Goal: Task Accomplishment & Management: Use online tool/utility

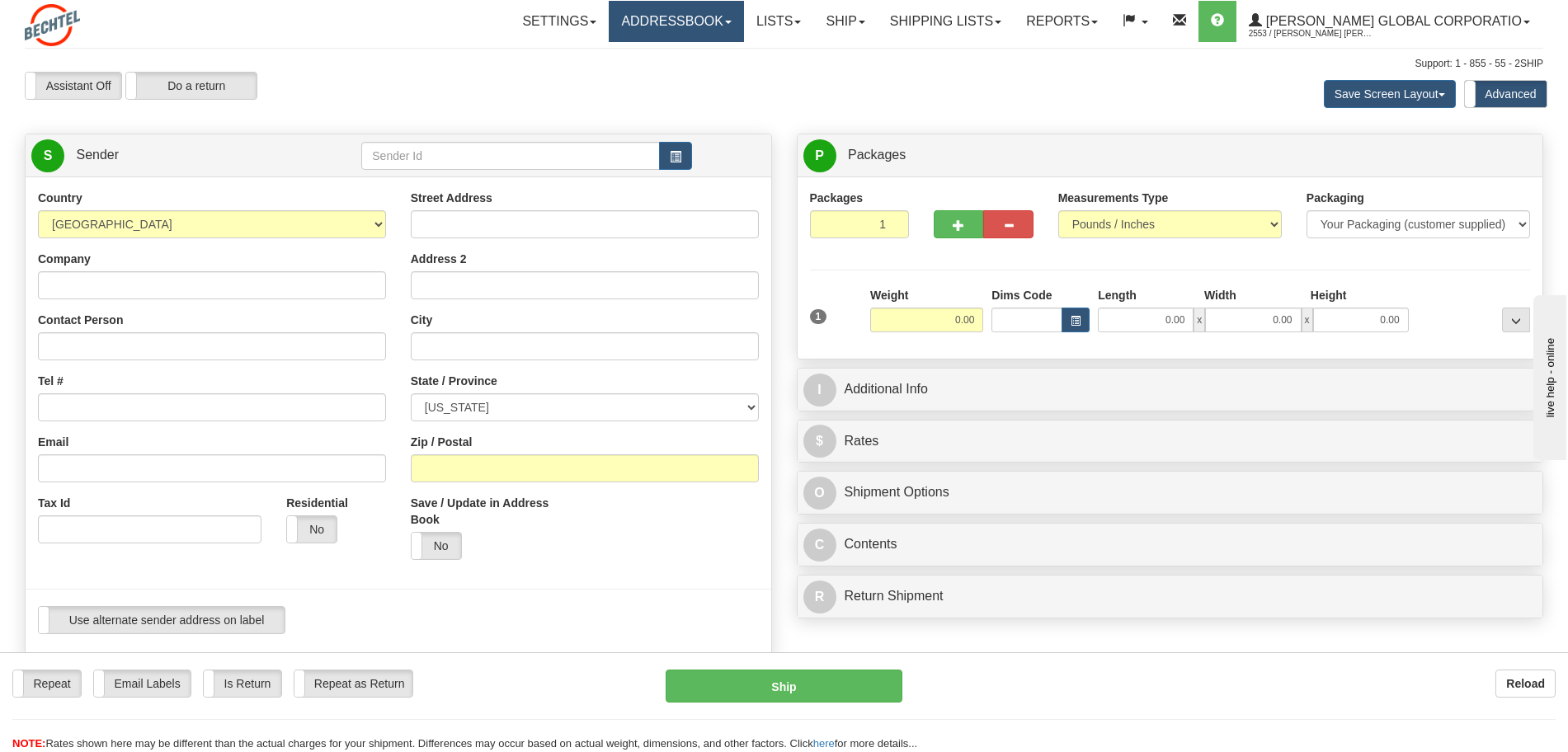
click at [744, 19] on link "Addressbook" at bounding box center [676, 21] width 135 height 41
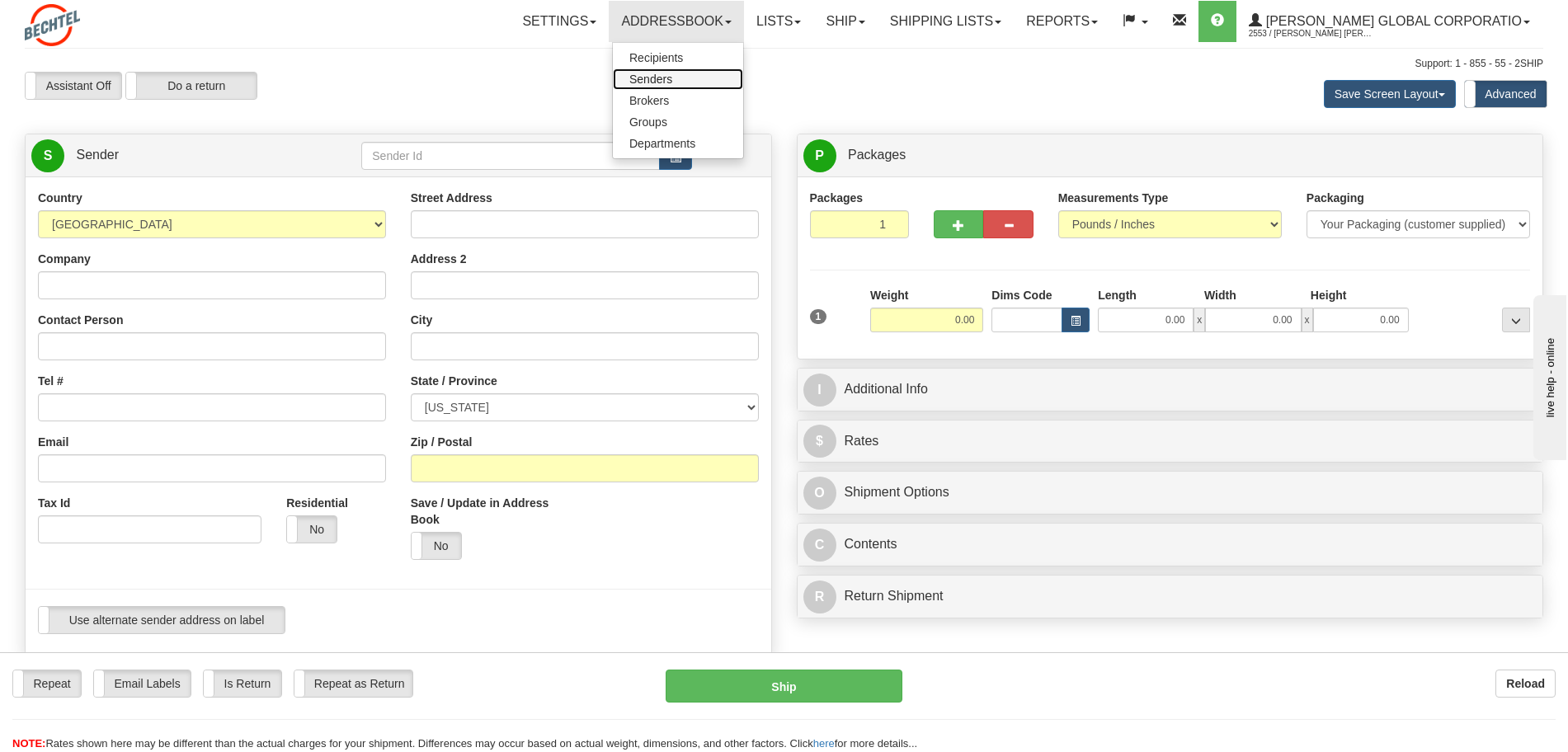
click at [685, 86] on link "Senders" at bounding box center [678, 78] width 131 height 21
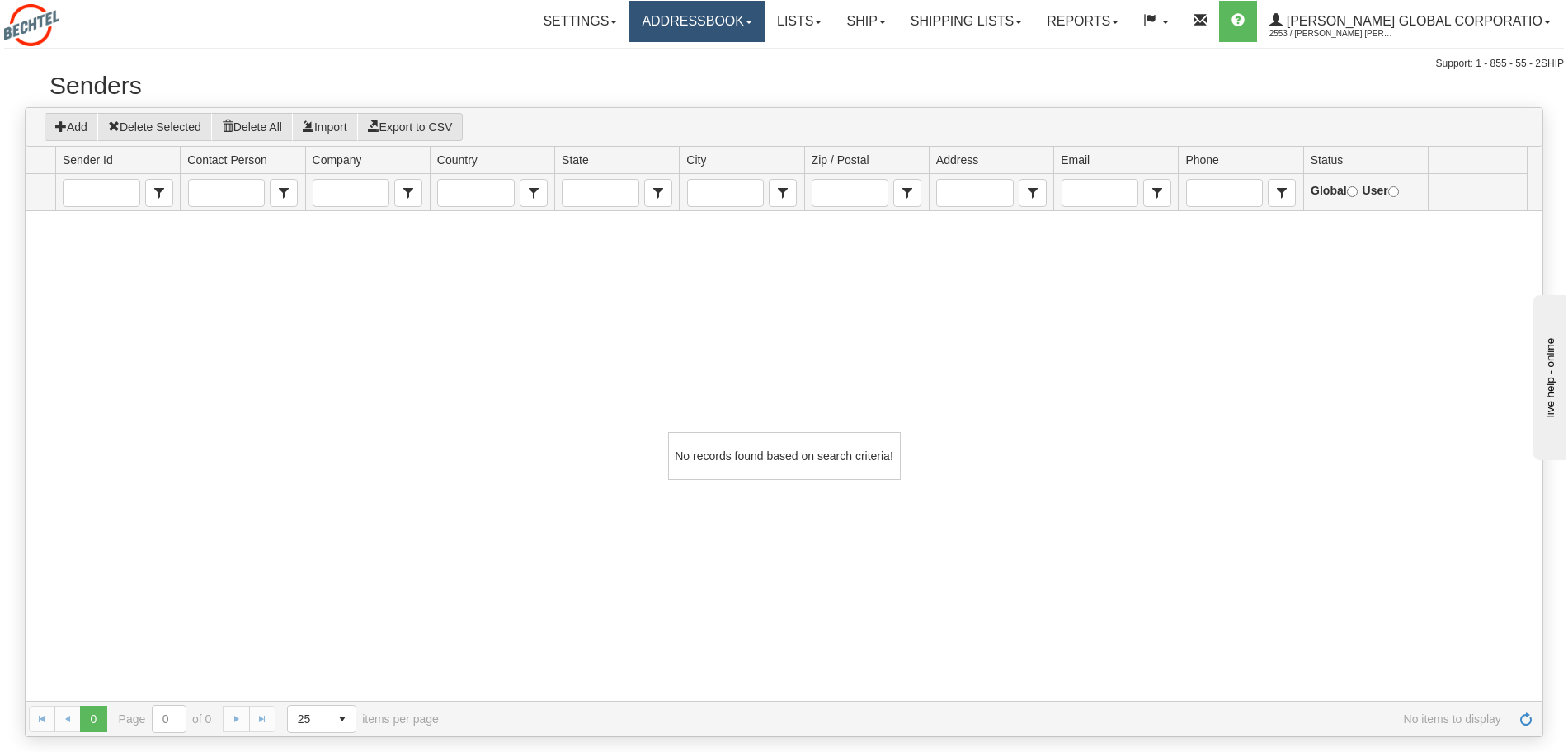
click at [765, 14] on link "Addressbook" at bounding box center [697, 21] width 135 height 41
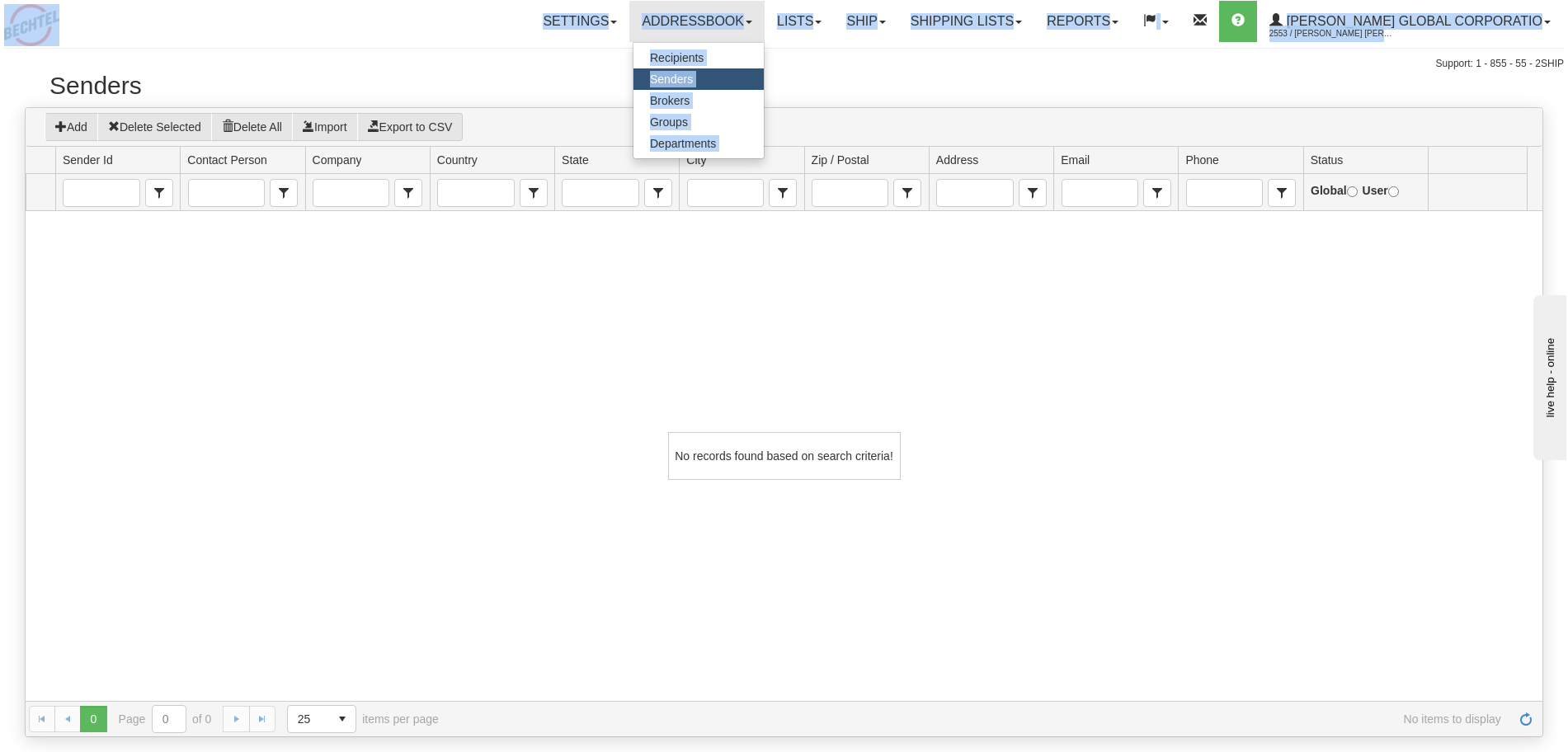
drag, startPoint x: 1, startPoint y: 0, endPoint x: 209, endPoint y: 18, distance: 208.8
click at [209, 18] on div "Toggle navigation Settings Shipping Preferences Fields Preferences New" at bounding box center [784, 35] width 1568 height 72
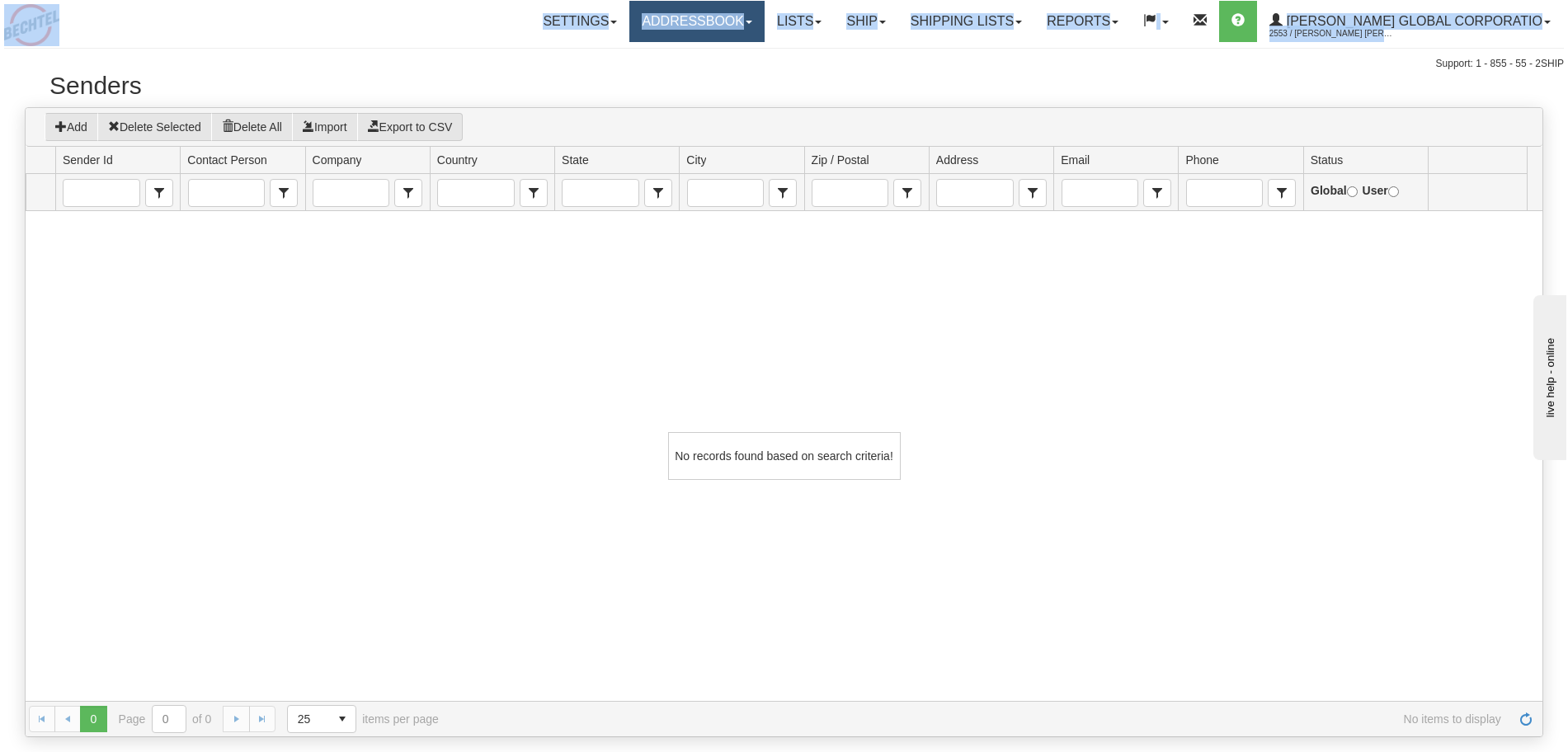
click at [682, 35] on link "Addressbook" at bounding box center [697, 21] width 135 height 41
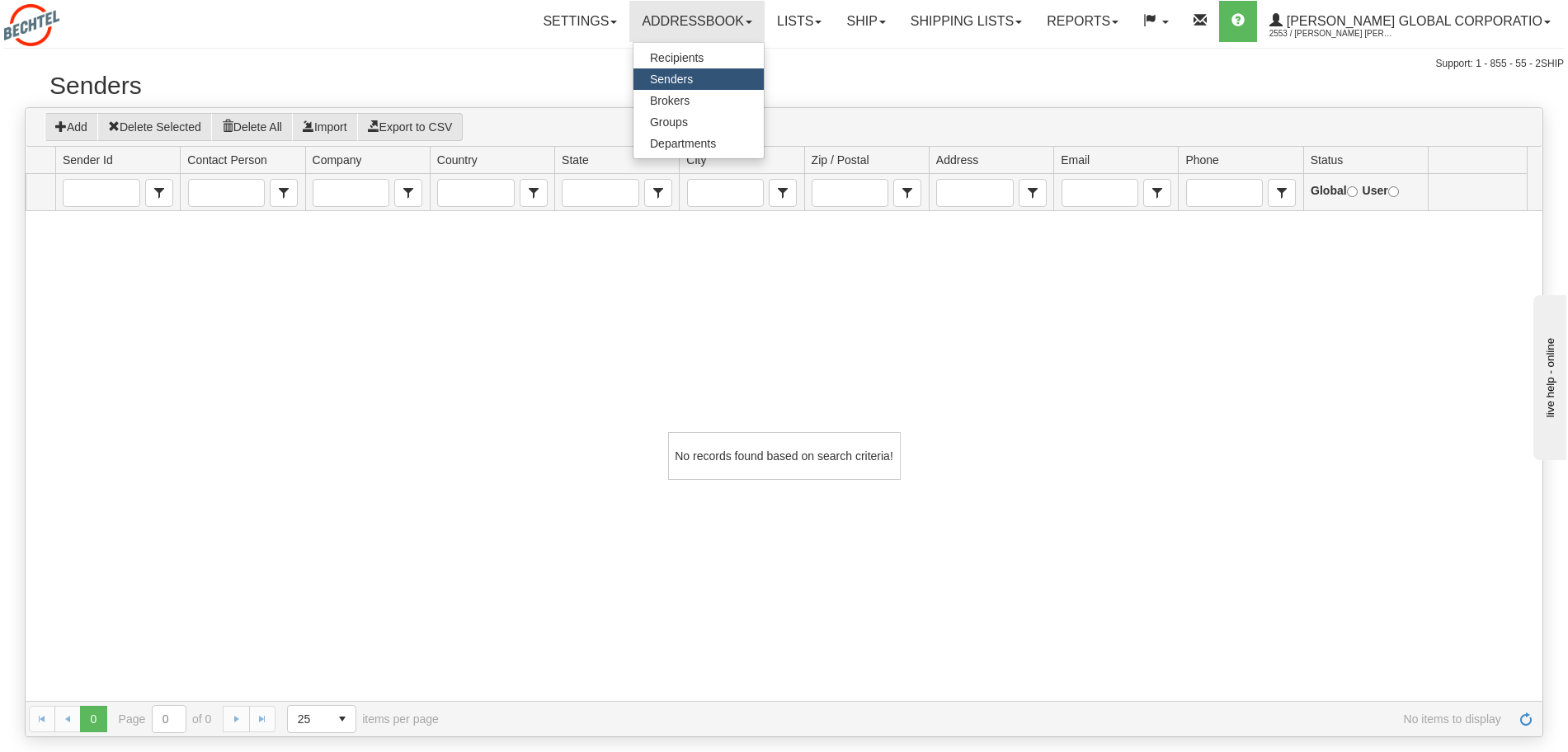
click at [490, 86] on h2 "Senders" at bounding box center [784, 85] width 1469 height 27
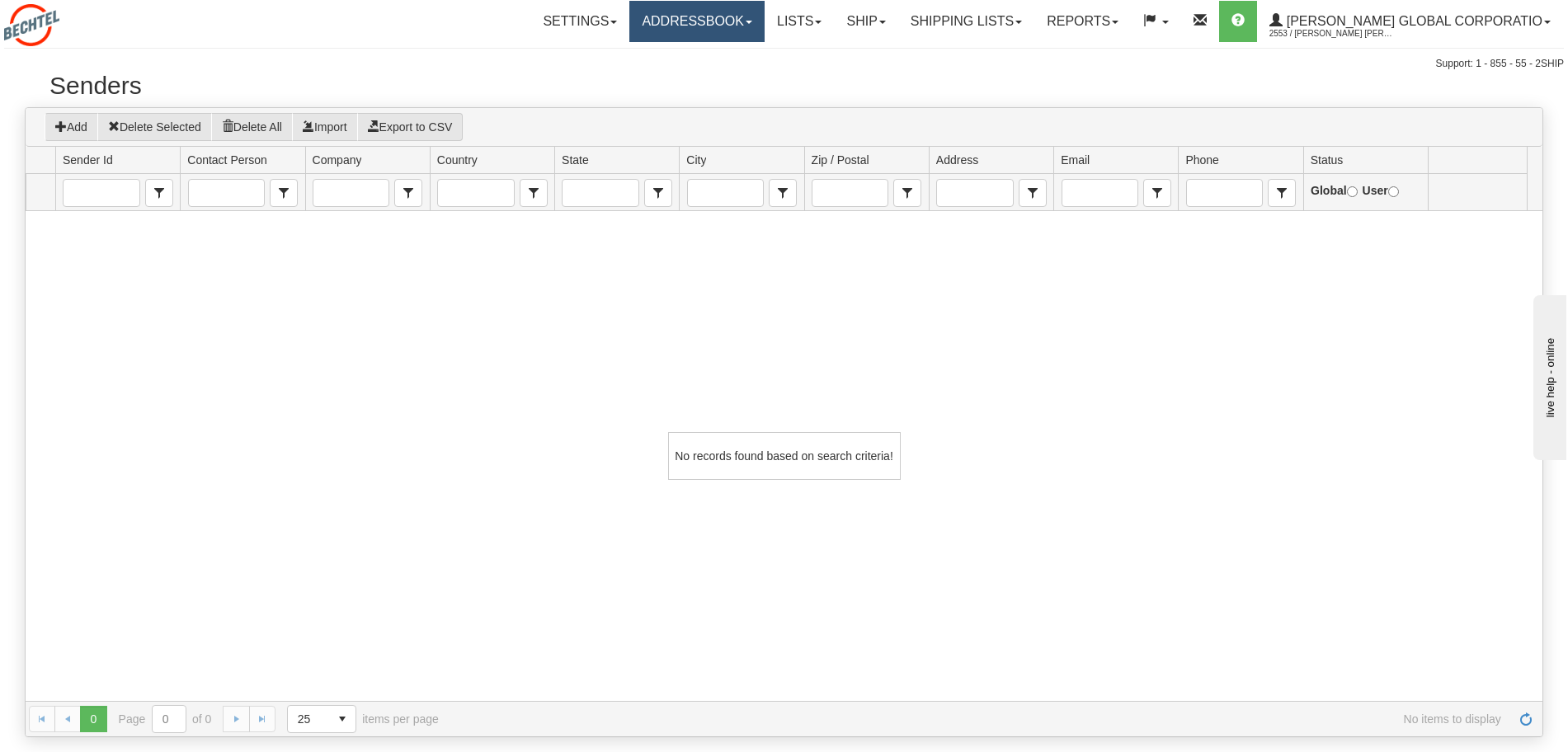
click at [721, 28] on link "Addressbook" at bounding box center [697, 21] width 135 height 41
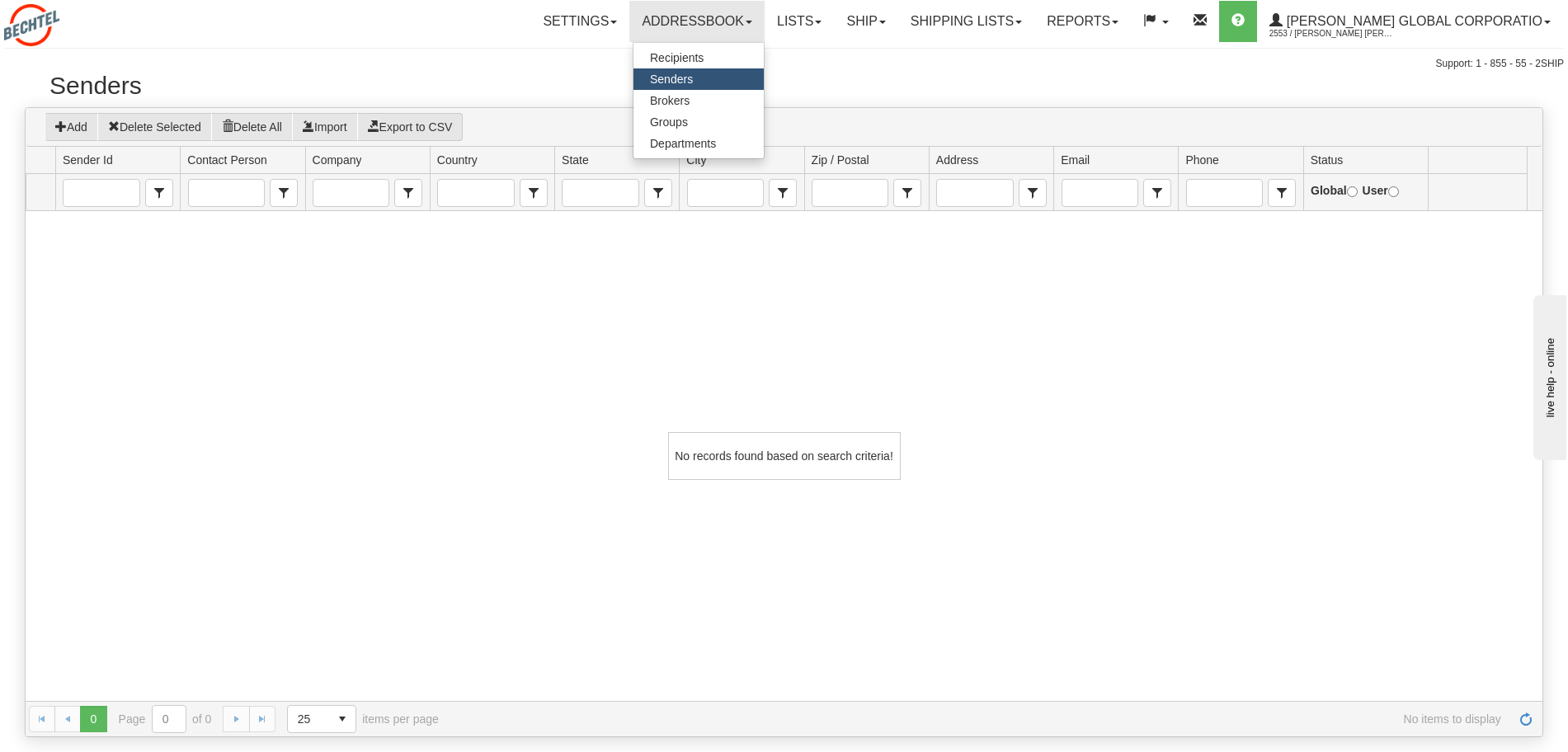
click at [207, 368] on div "No records found based on search criteria!" at bounding box center [784, 455] width 1517 height 490
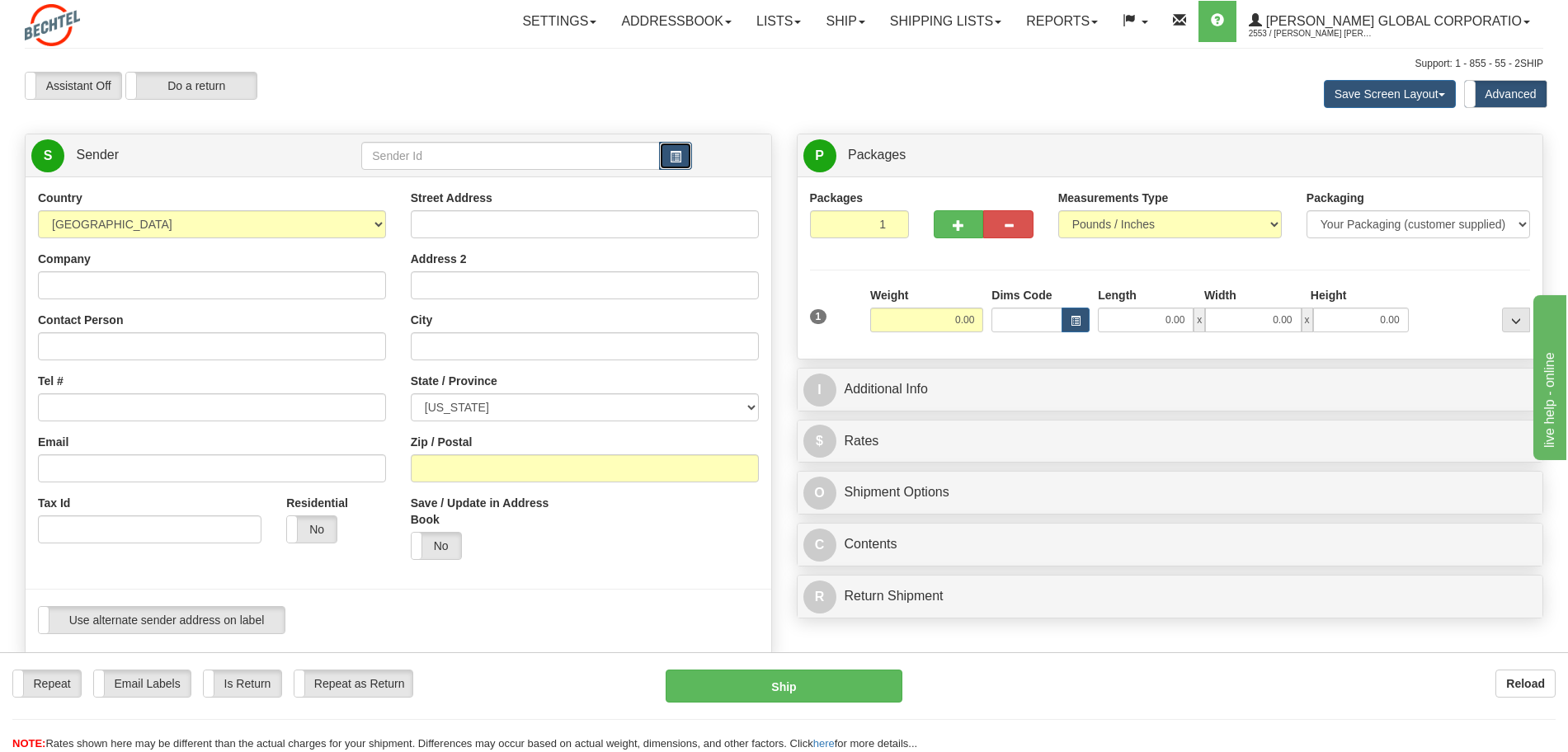
click at [675, 158] on span "button" at bounding box center [676, 157] width 12 height 11
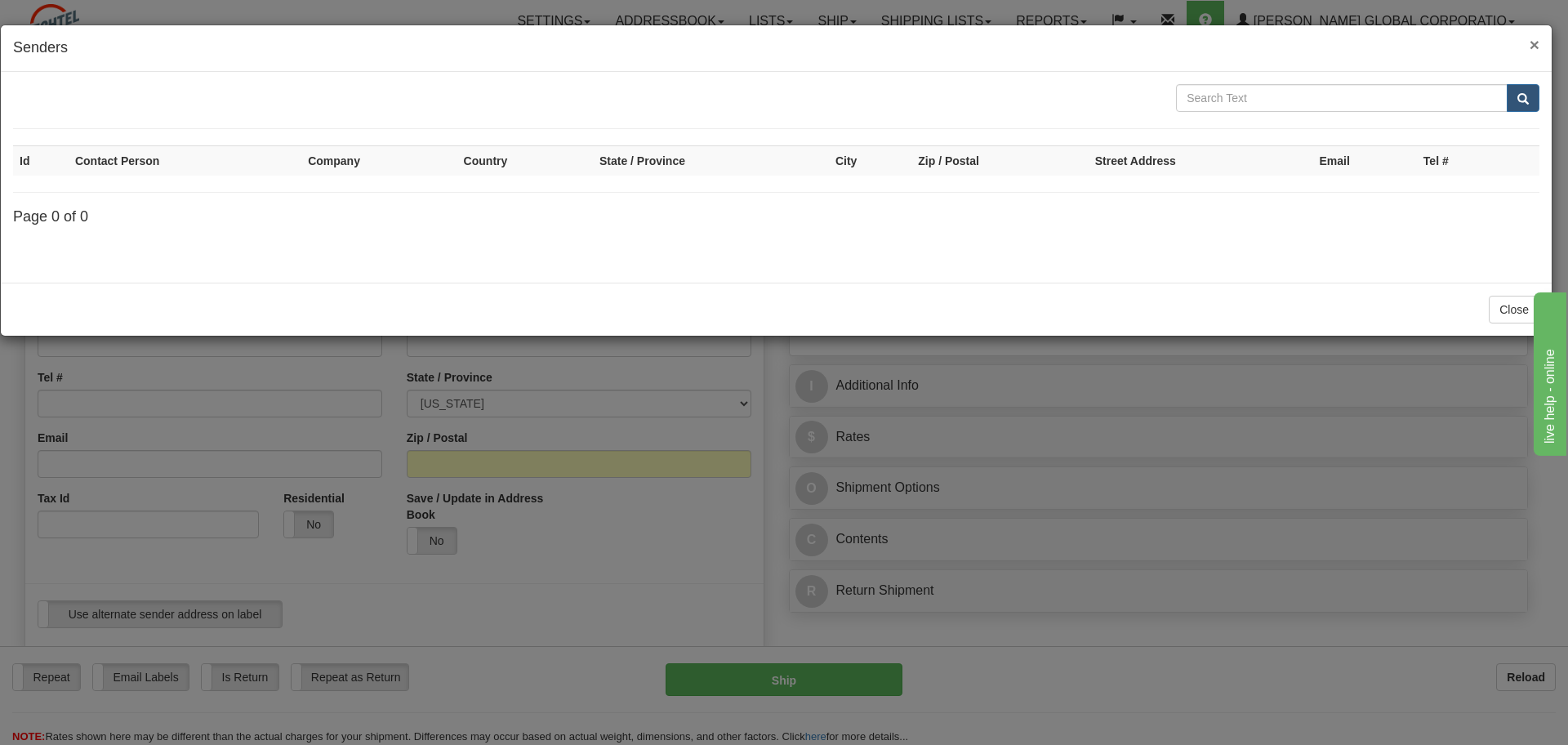
click at [1539, 43] on span "×" at bounding box center [1535, 44] width 10 height 18
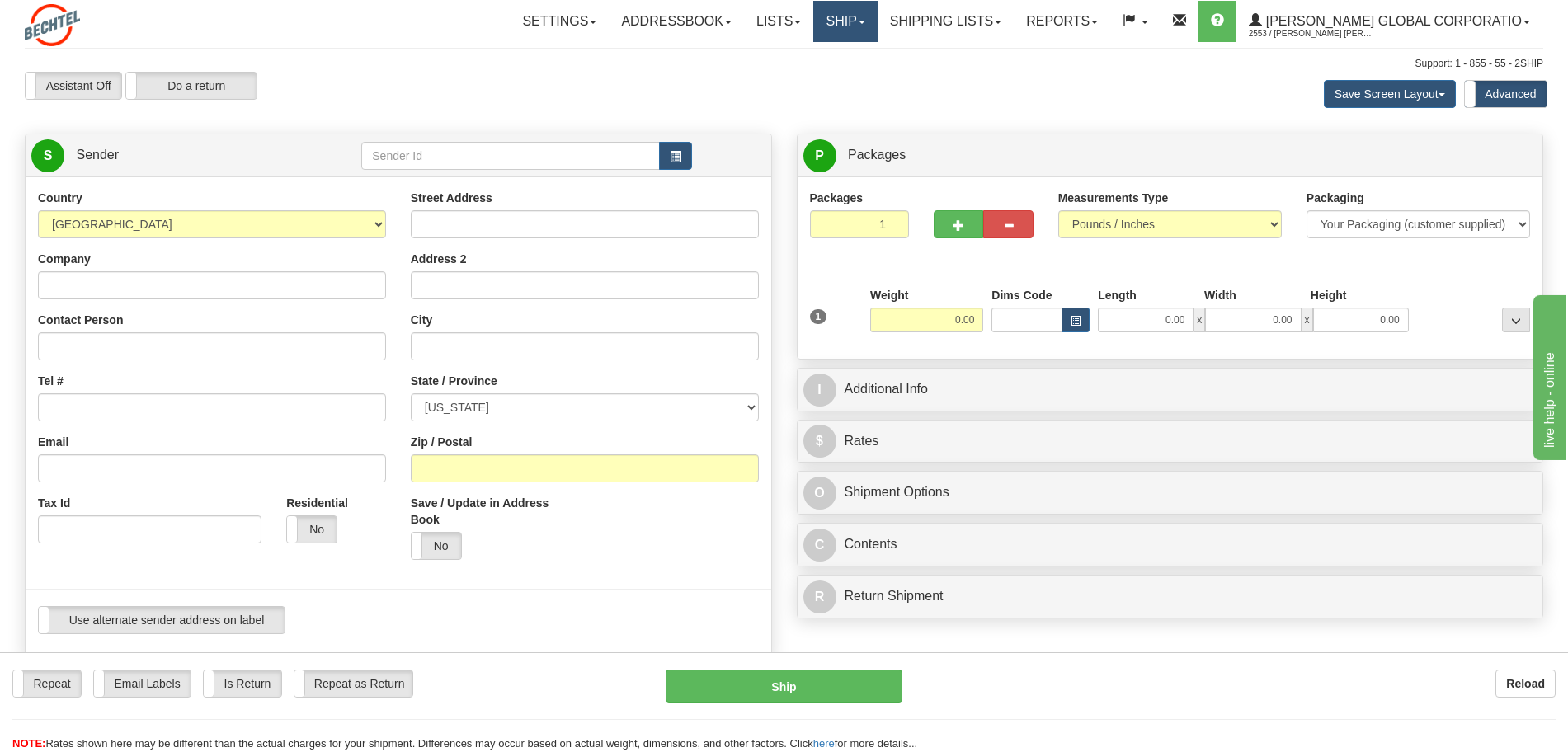
click at [877, 26] on link "Ship" at bounding box center [844, 21] width 63 height 41
click at [868, 56] on link "Ship Screen" at bounding box center [811, 57] width 131 height 21
click at [673, 161] on span "button" at bounding box center [676, 157] width 12 height 11
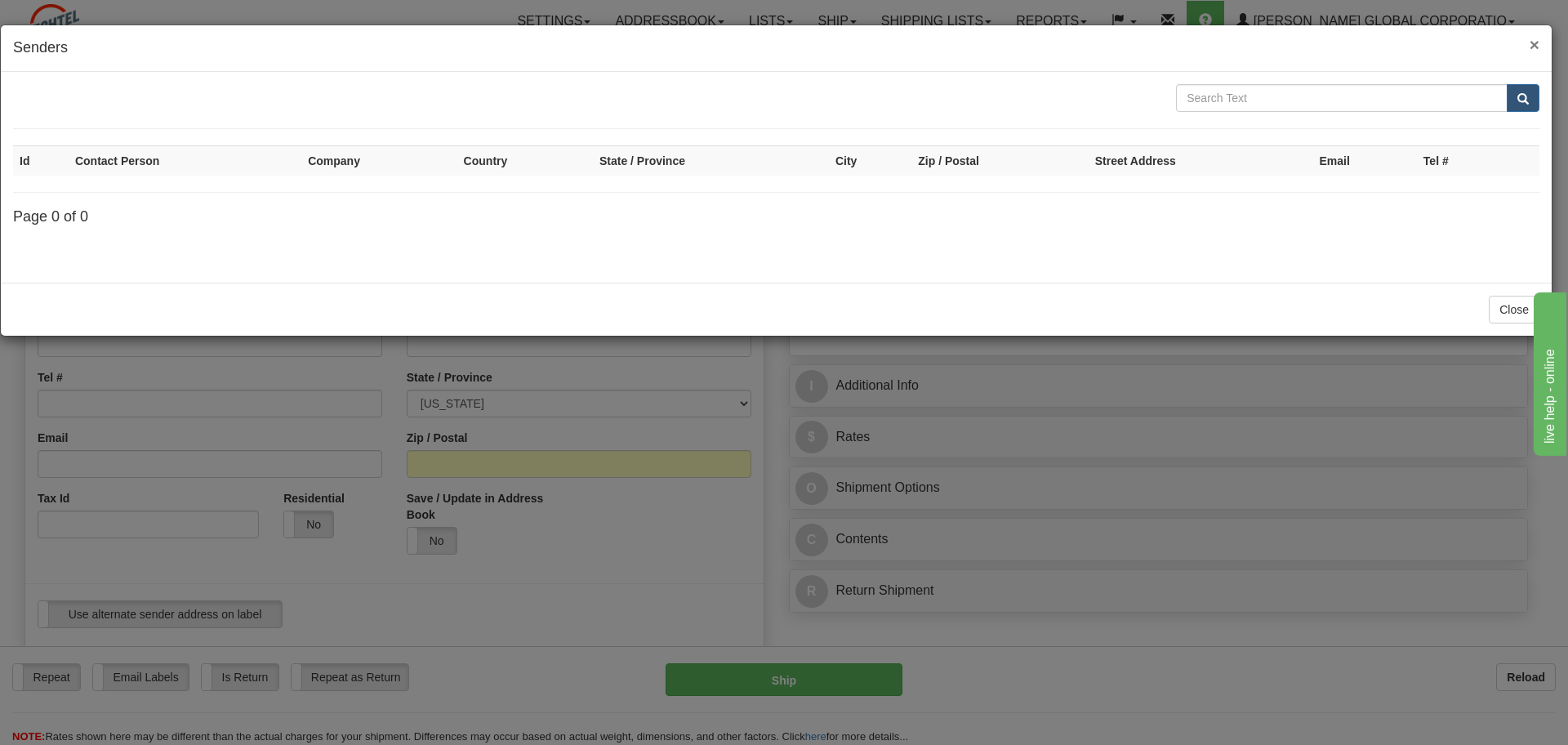
click at [1539, 44] on span "×" at bounding box center [1535, 44] width 10 height 18
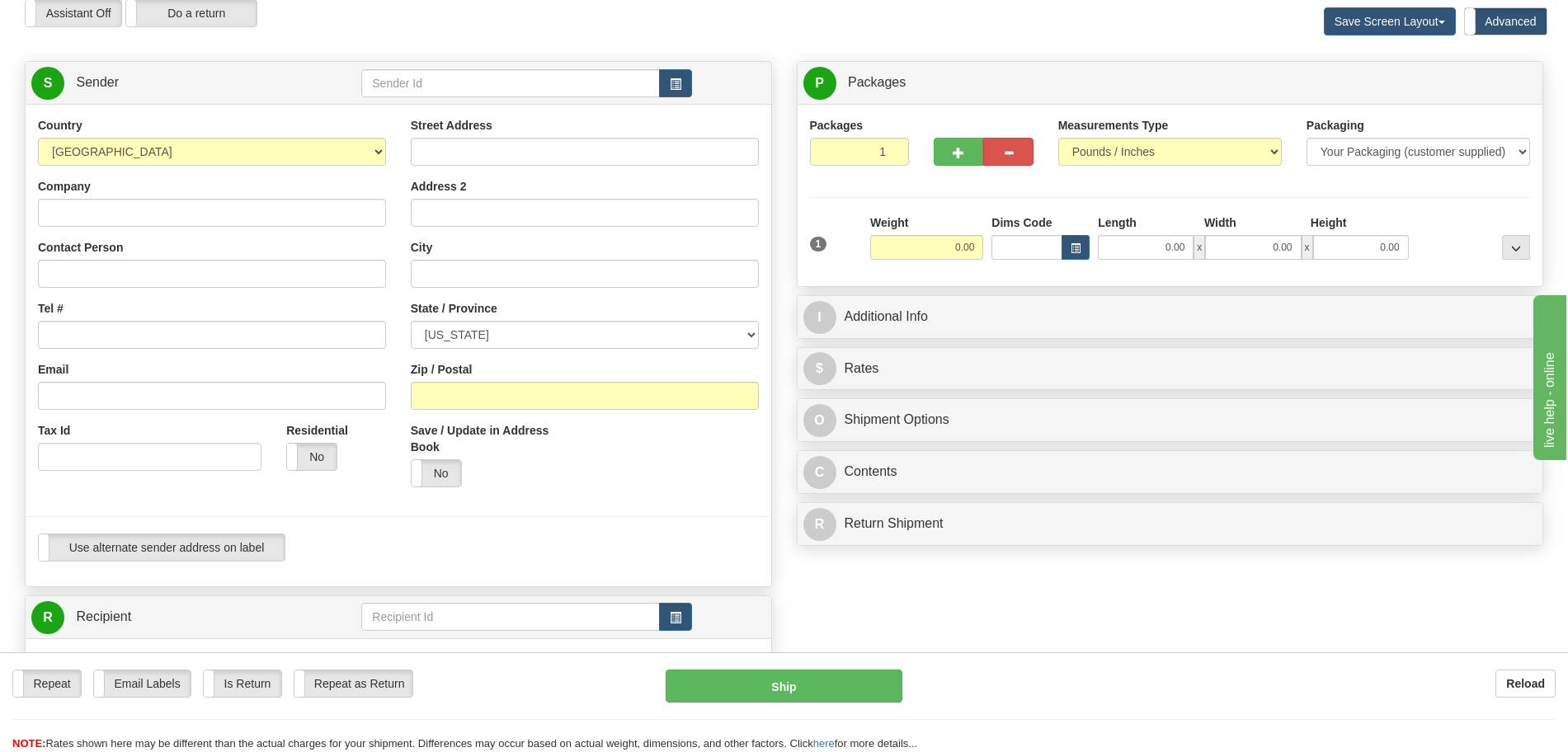
scroll to position [103, 0]
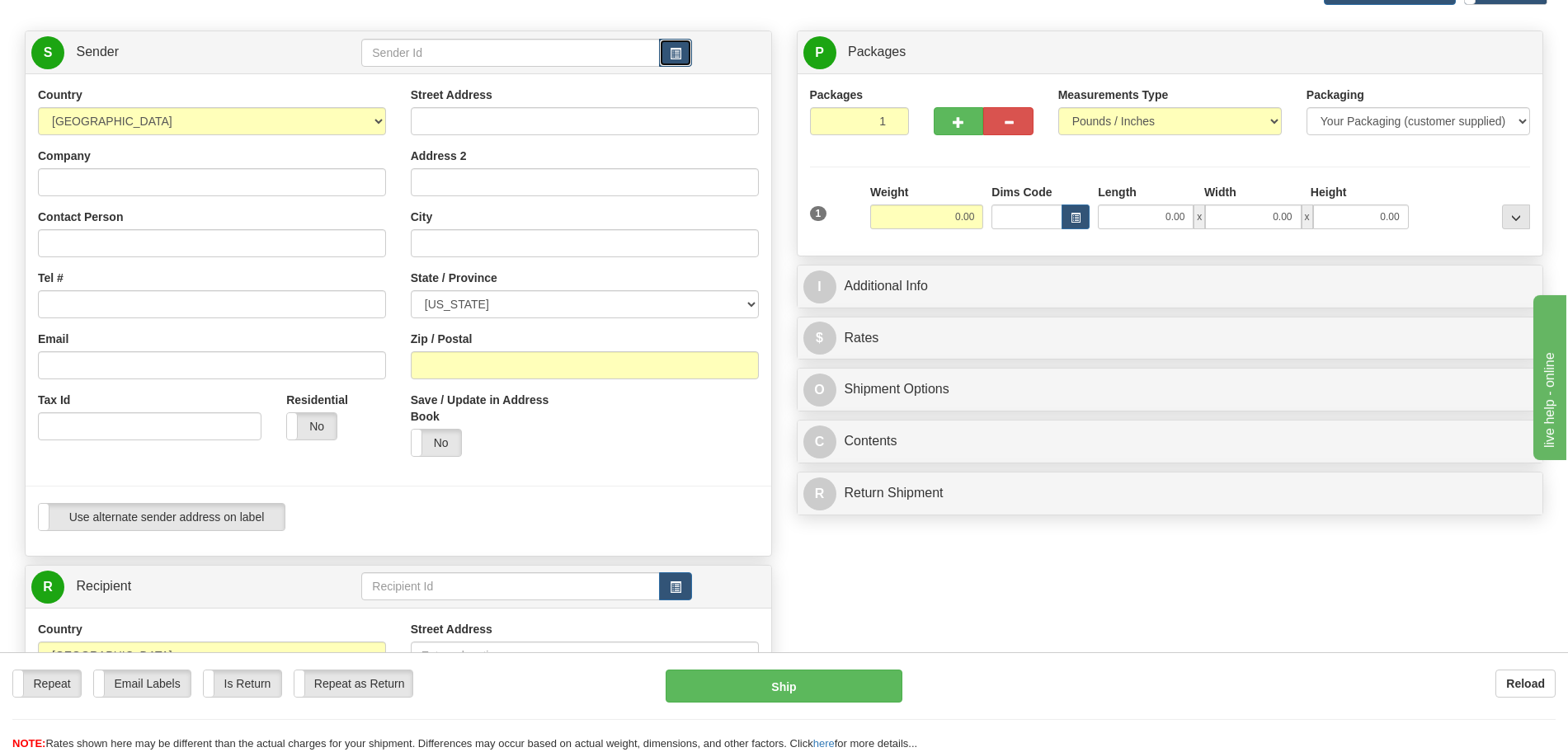
click at [668, 55] on button "button" at bounding box center [675, 52] width 33 height 28
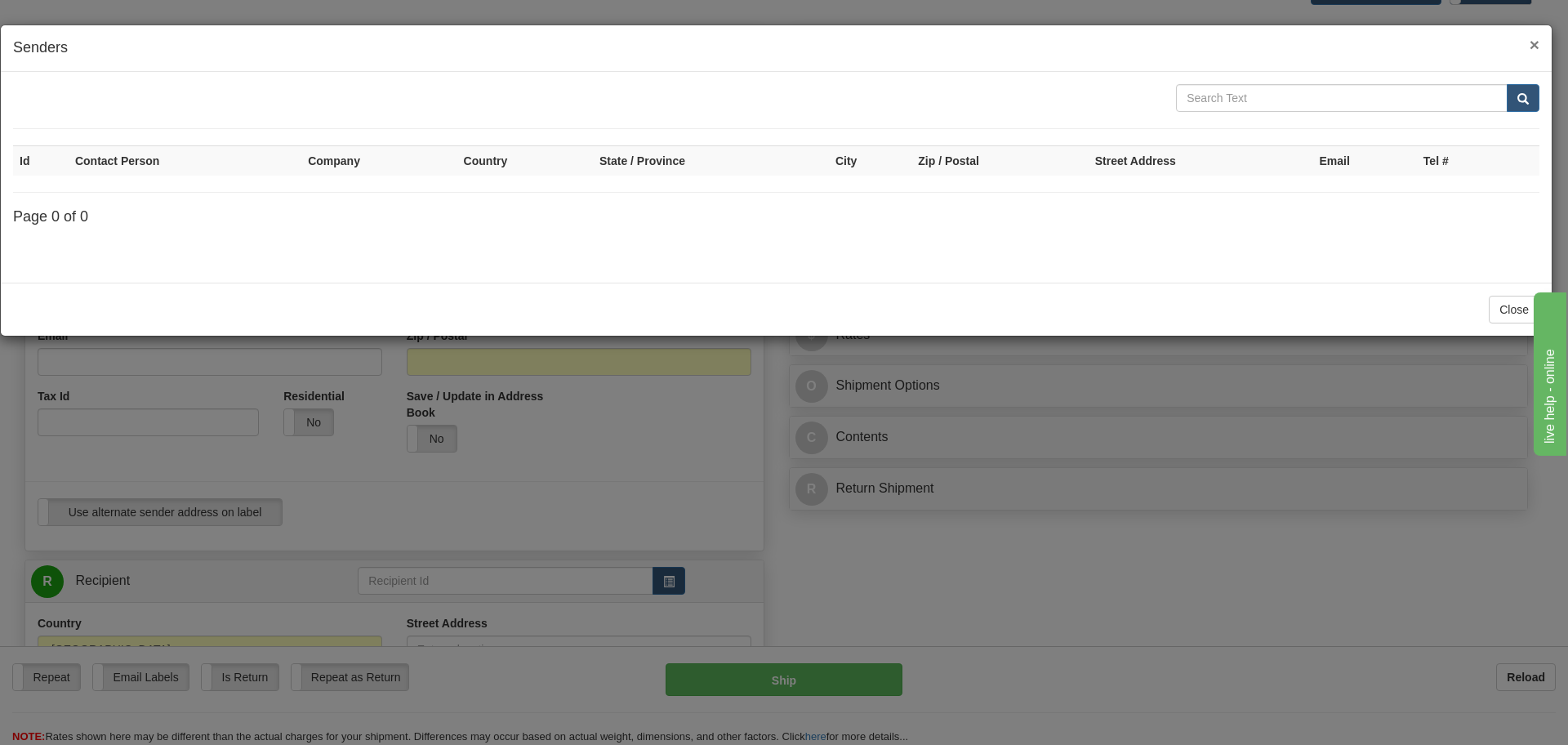
click at [1530, 43] on span "×" at bounding box center [1535, 44] width 10 height 18
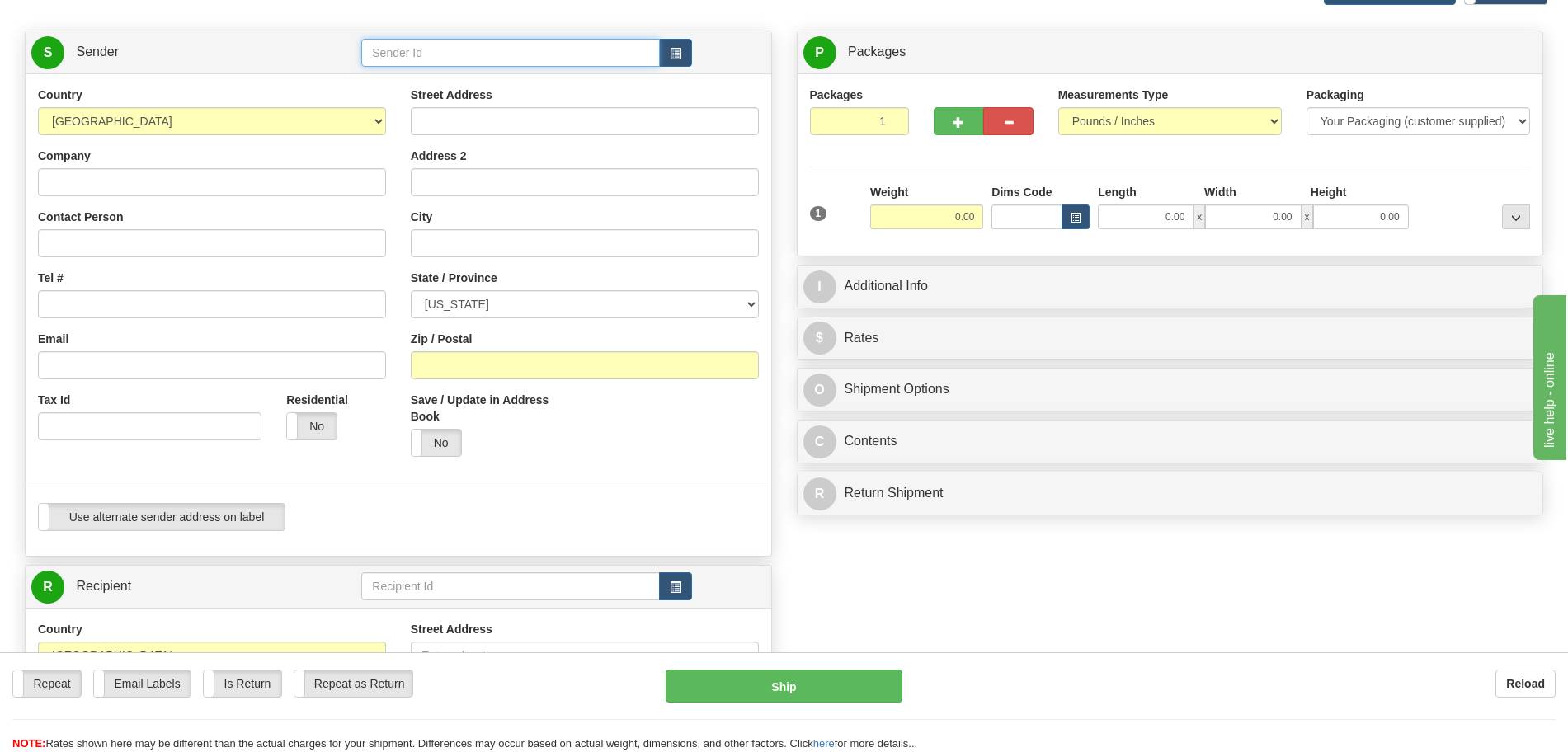
click at [559, 56] on input "text" at bounding box center [509, 52] width 298 height 28
type input "Glendale"
click button "Delete" at bounding box center [0, 0] width 0 height 0
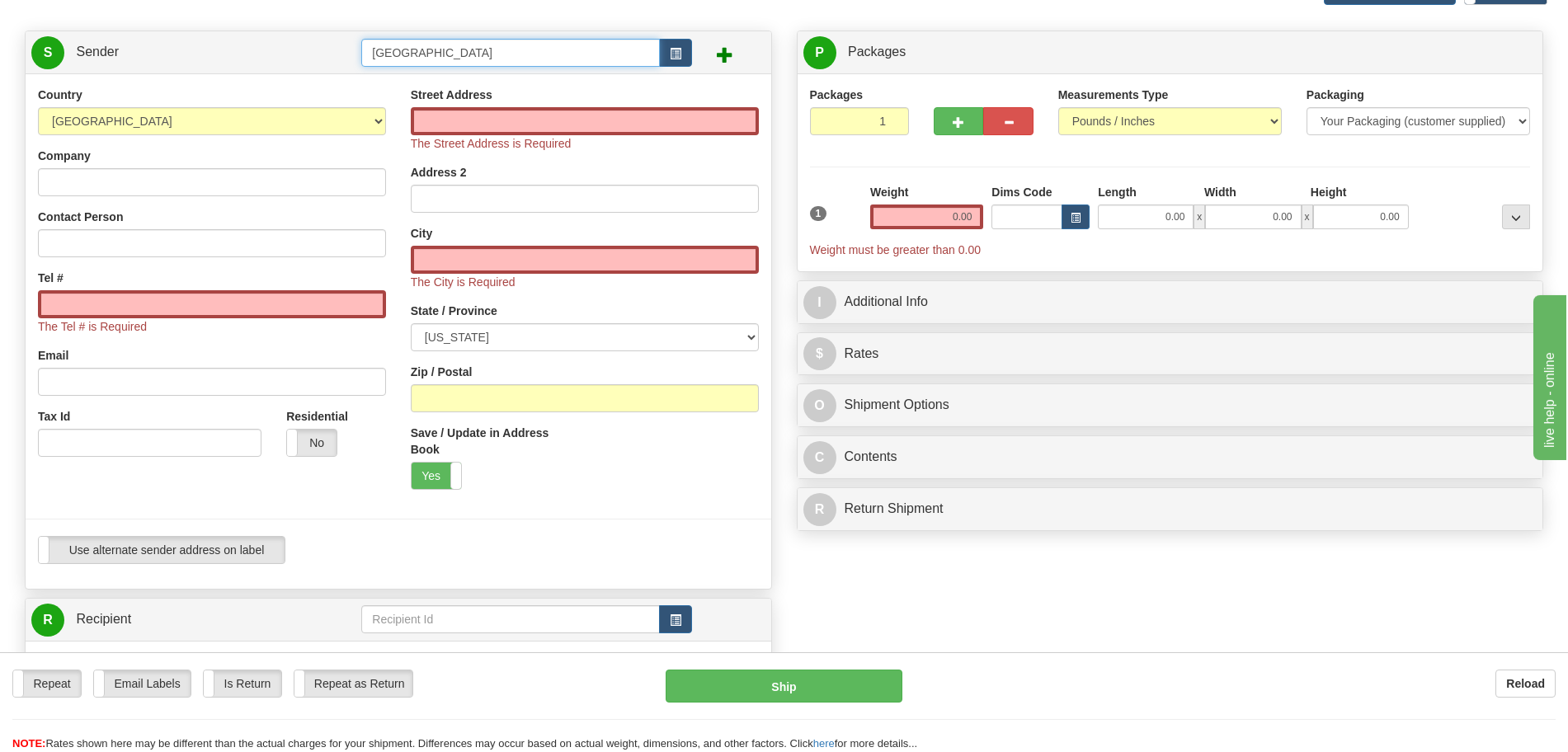
drag, startPoint x: 530, startPoint y: 56, endPoint x: 184, endPoint y: 37, distance: 346.5
click at [184, 37] on tr "S Sender Glendale" at bounding box center [398, 52] width 734 height 34
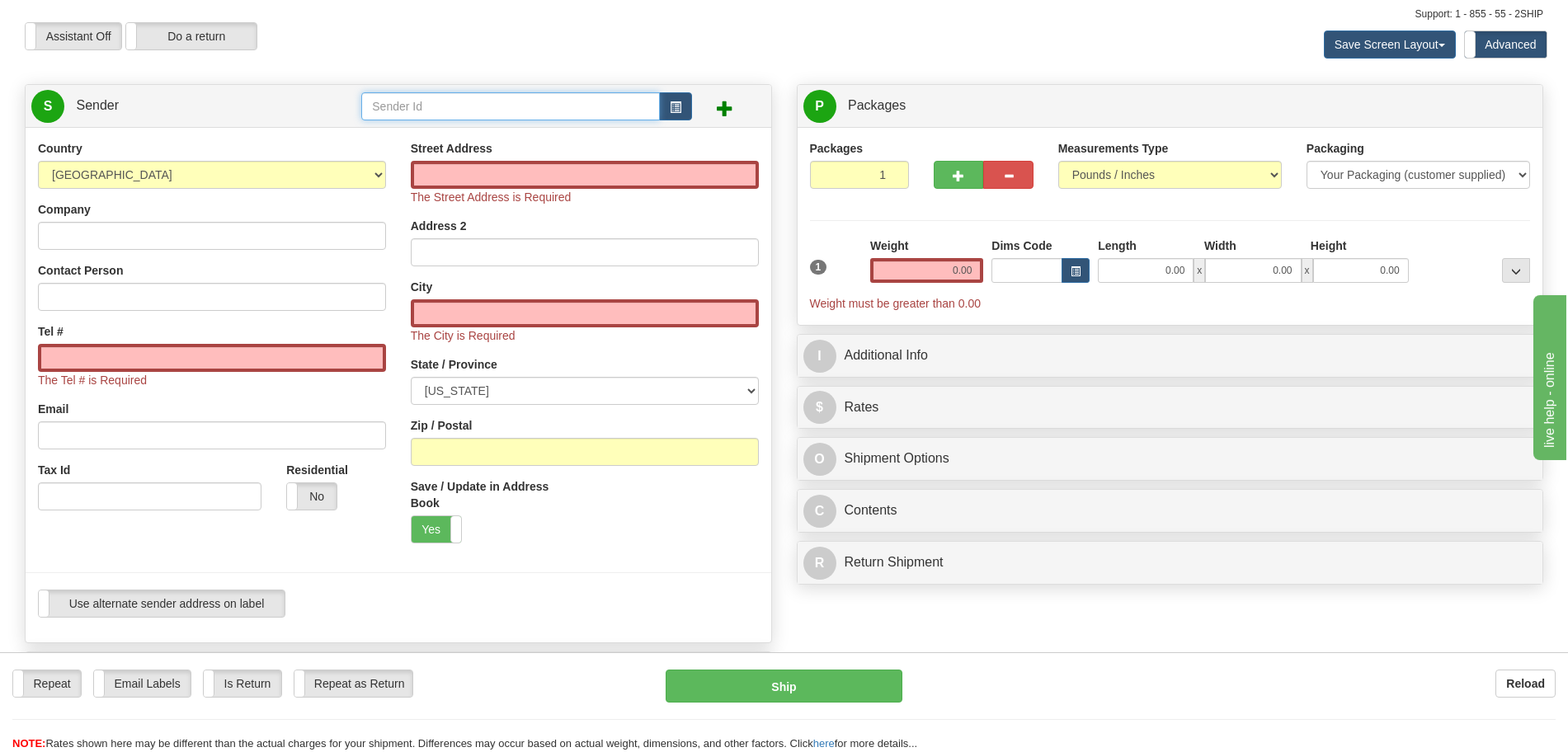
scroll to position [0, 0]
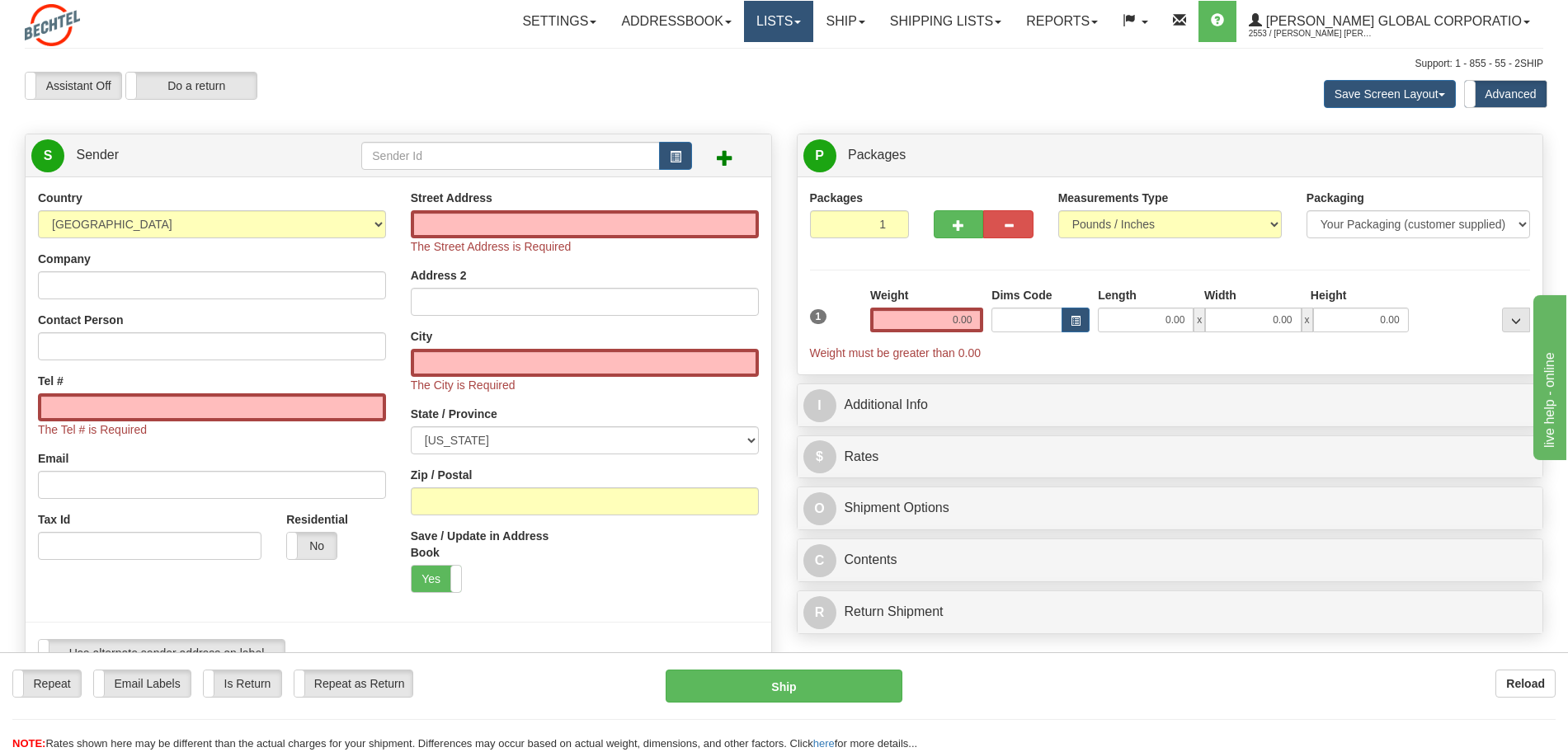
click at [813, 25] on link "Lists" at bounding box center [779, 21] width 69 height 41
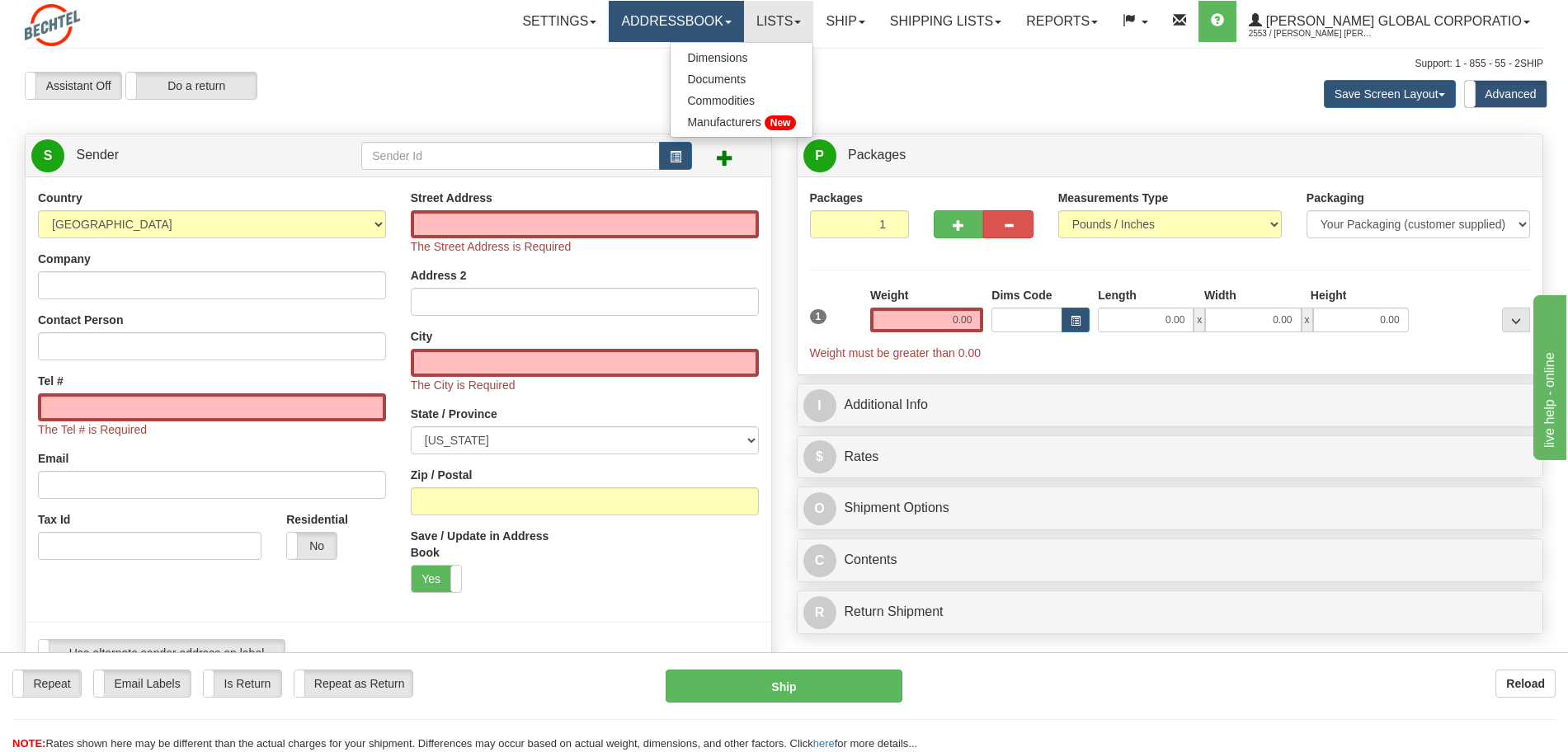
click at [744, 20] on link "Addressbook" at bounding box center [676, 21] width 135 height 41
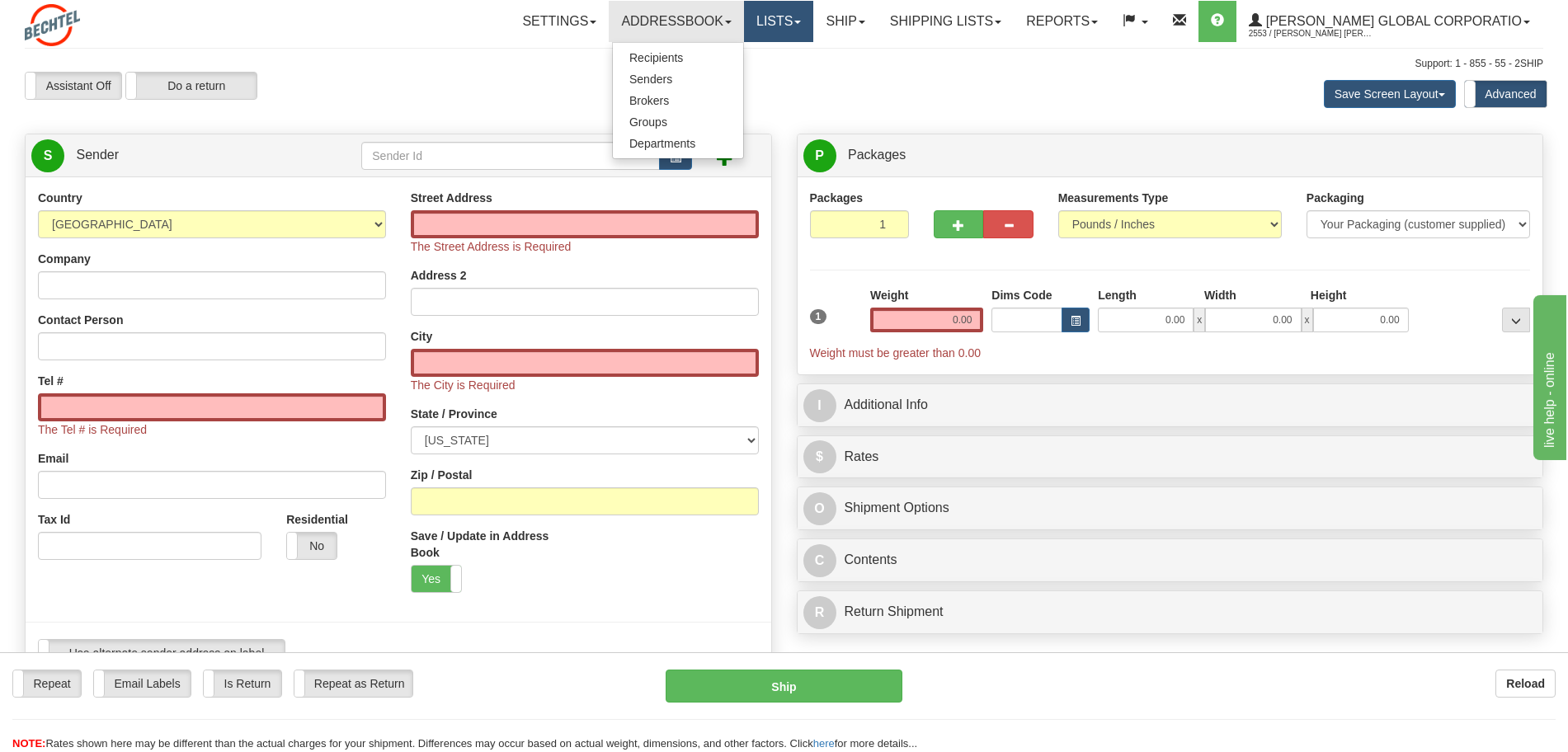
click at [813, 33] on link "Lists" at bounding box center [779, 21] width 69 height 41
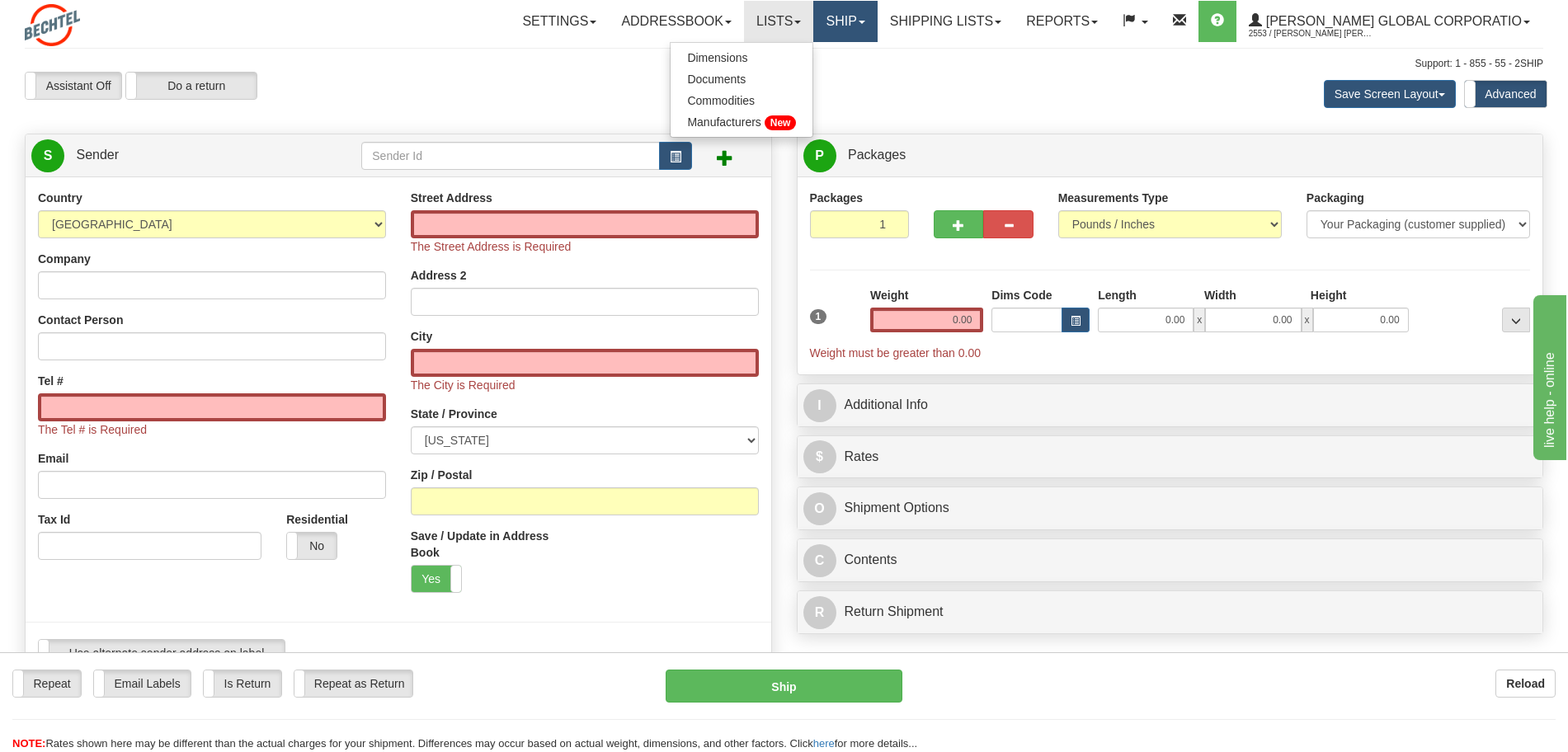
click at [870, 24] on link "Ship" at bounding box center [844, 21] width 63 height 41
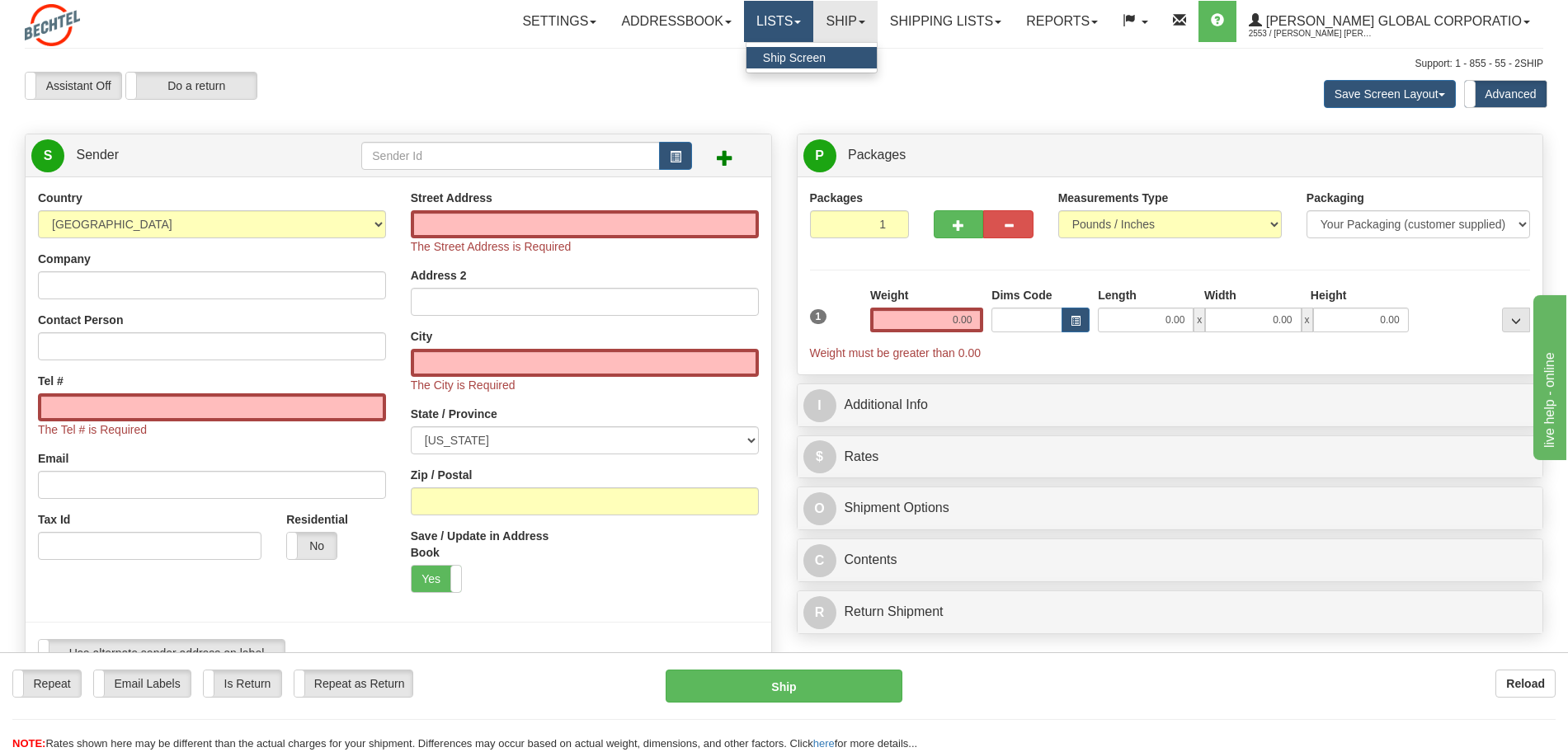
click at [801, 23] on span at bounding box center [798, 22] width 7 height 3
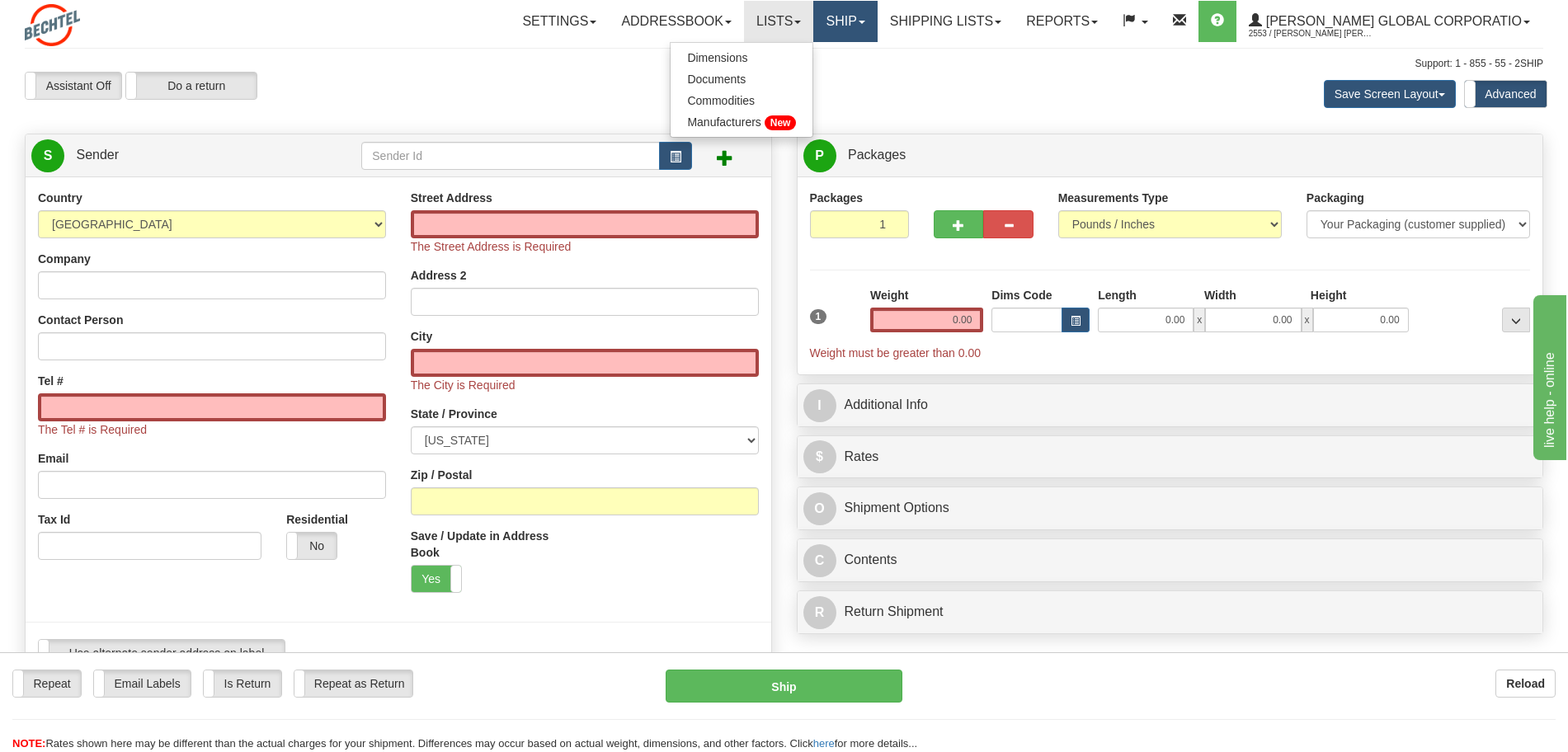
click at [877, 26] on link "Ship" at bounding box center [844, 21] width 63 height 41
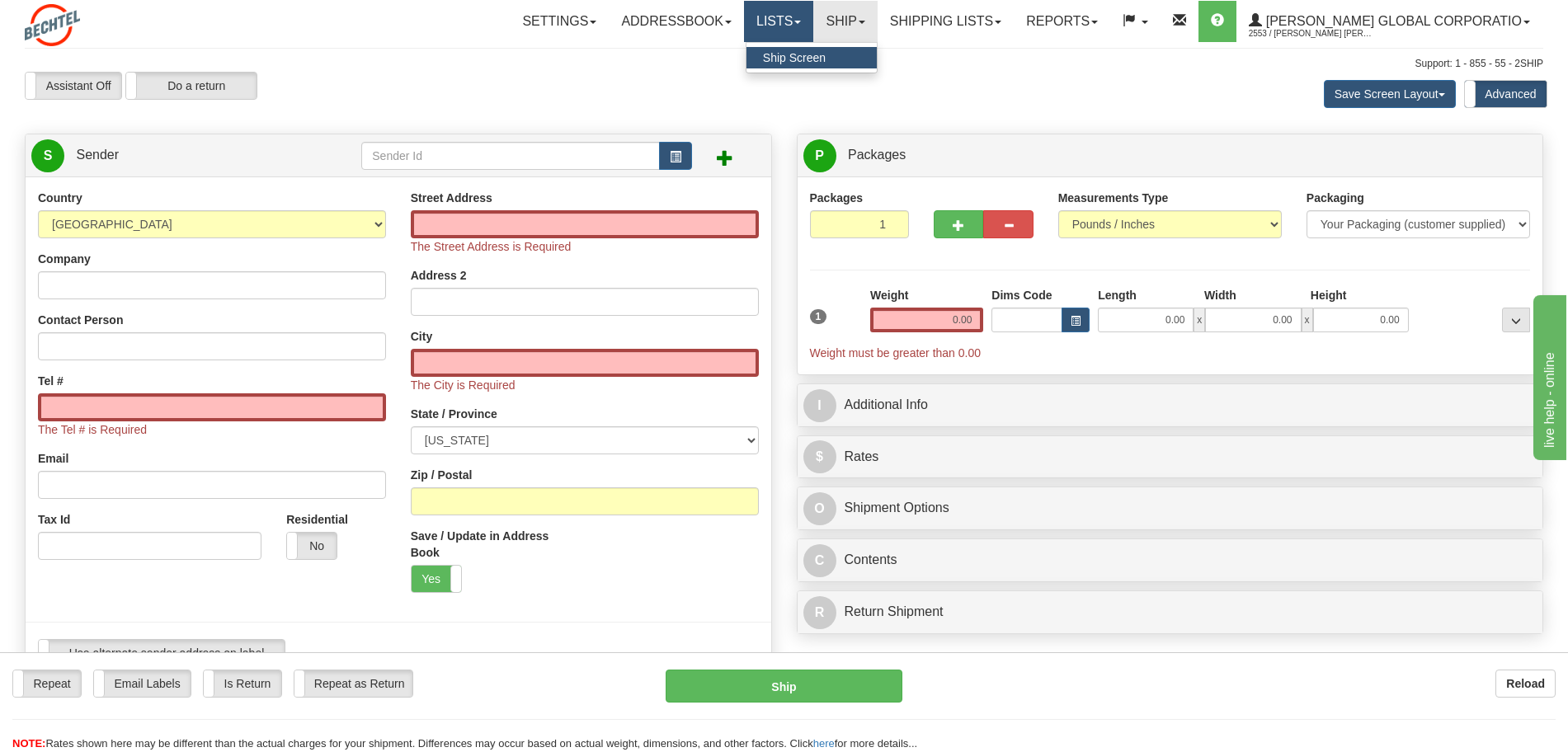
click at [790, 24] on link "Lists" at bounding box center [779, 21] width 69 height 41
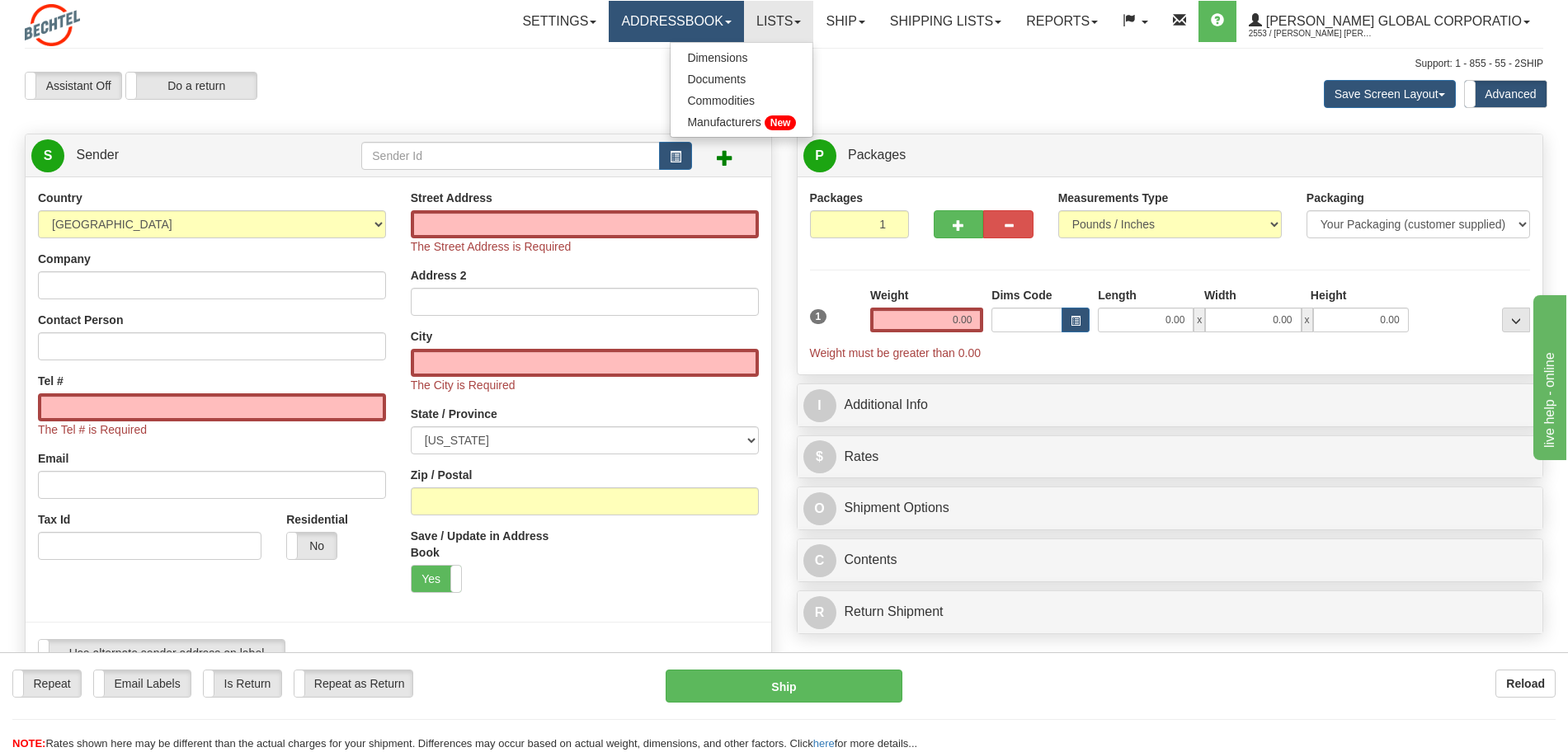
click at [731, 21] on link "Addressbook" at bounding box center [676, 21] width 135 height 41
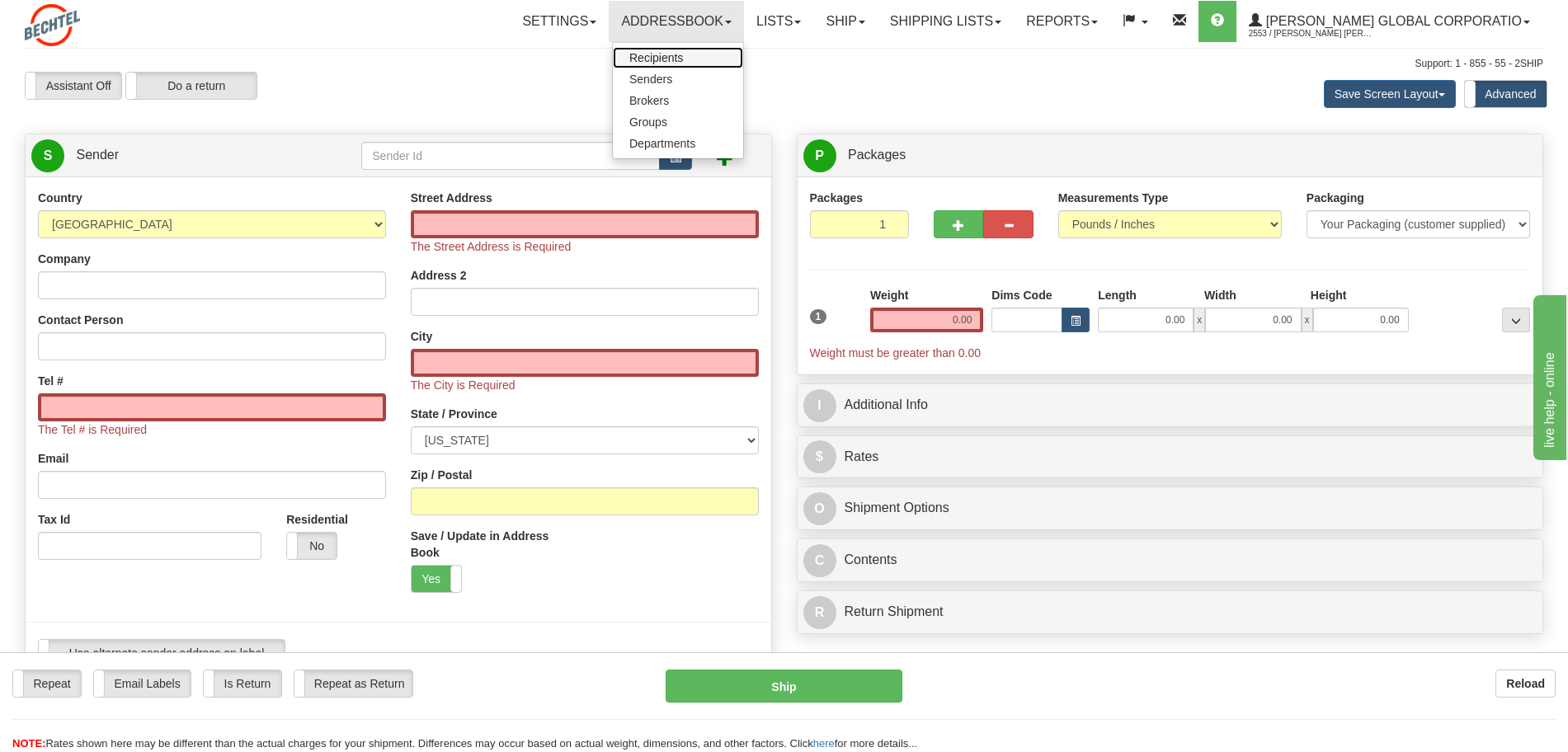
click at [714, 47] on link "Recipients" at bounding box center [678, 57] width 131 height 21
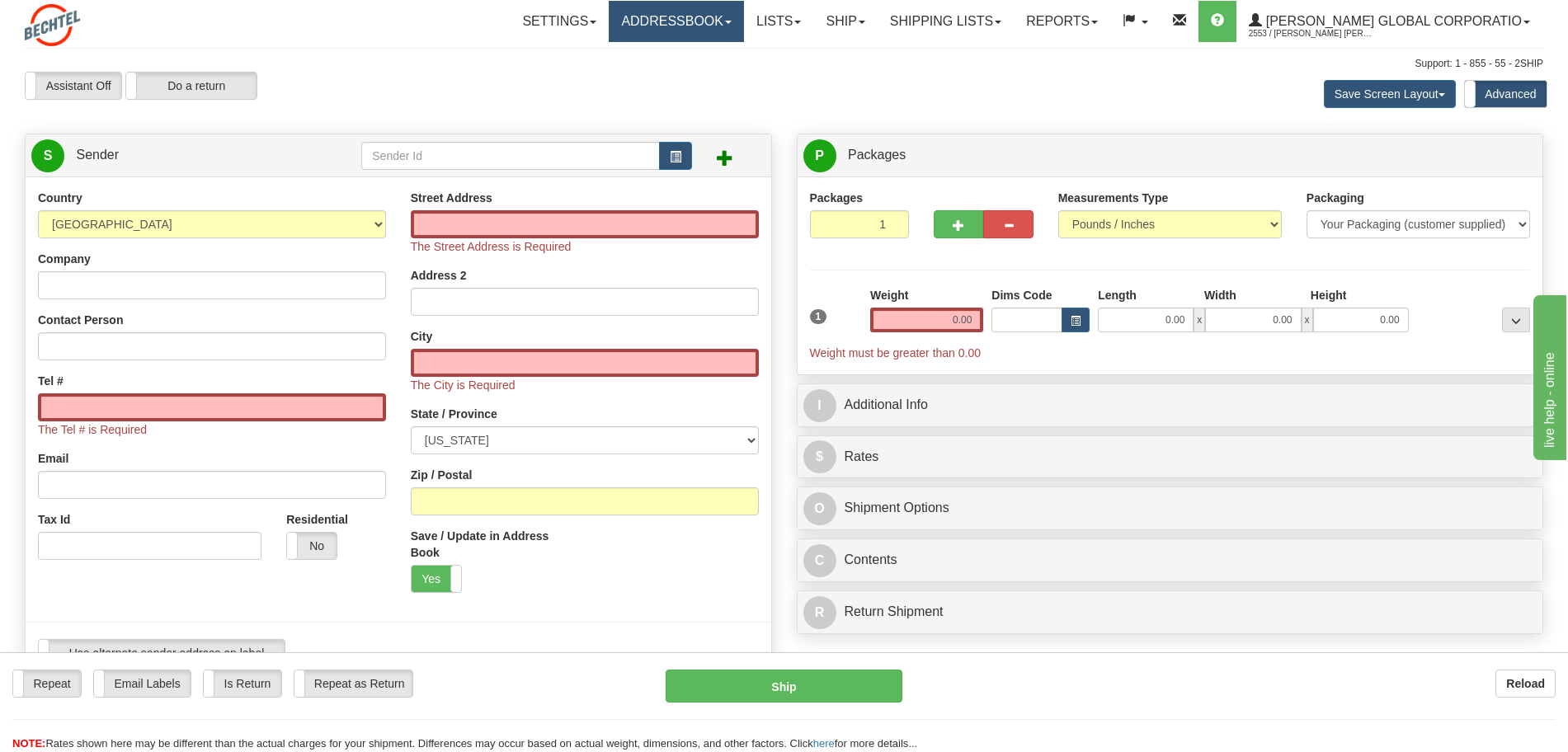
click at [706, 19] on link "Addressbook" at bounding box center [676, 21] width 135 height 41
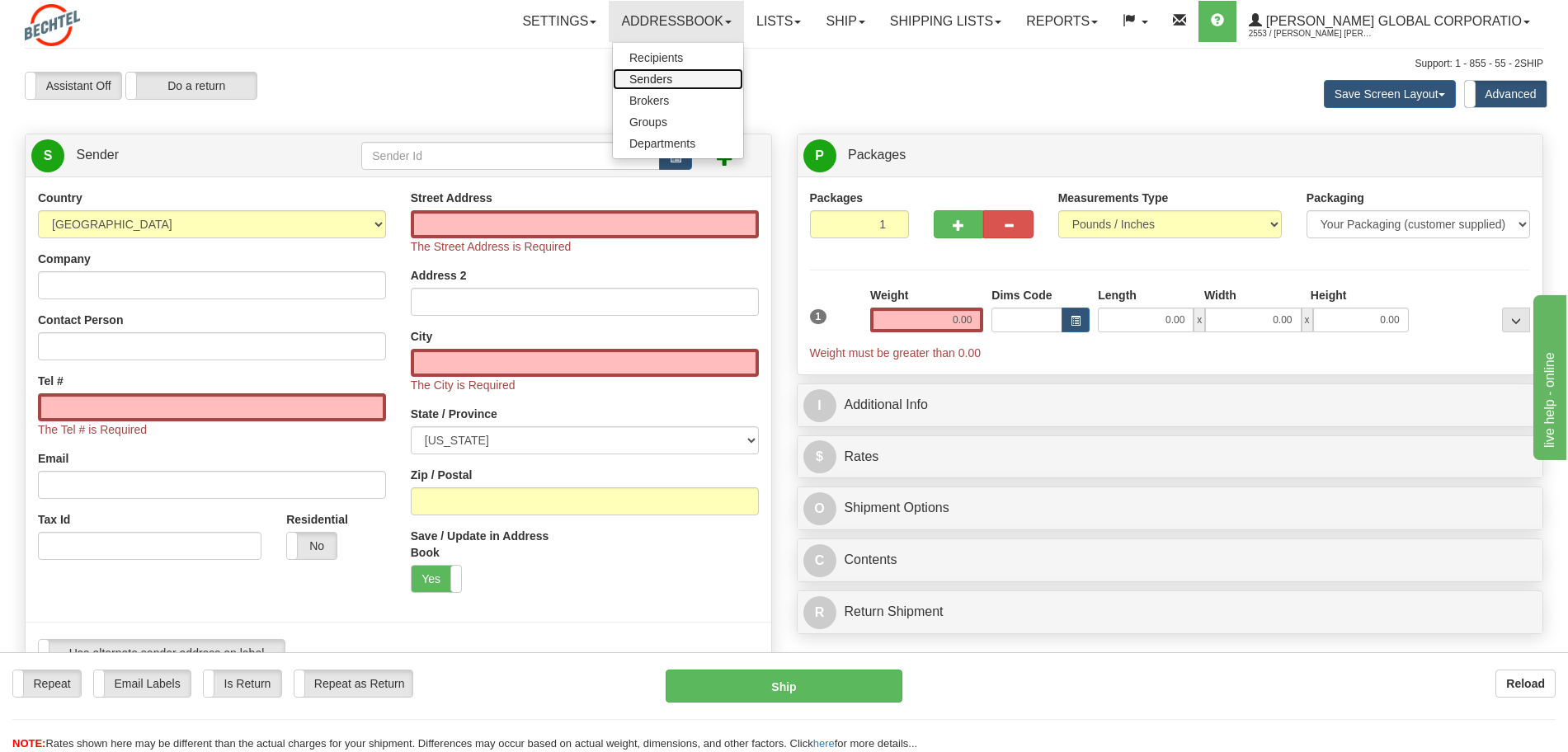
click at [672, 78] on span "Senders" at bounding box center [650, 79] width 43 height 13
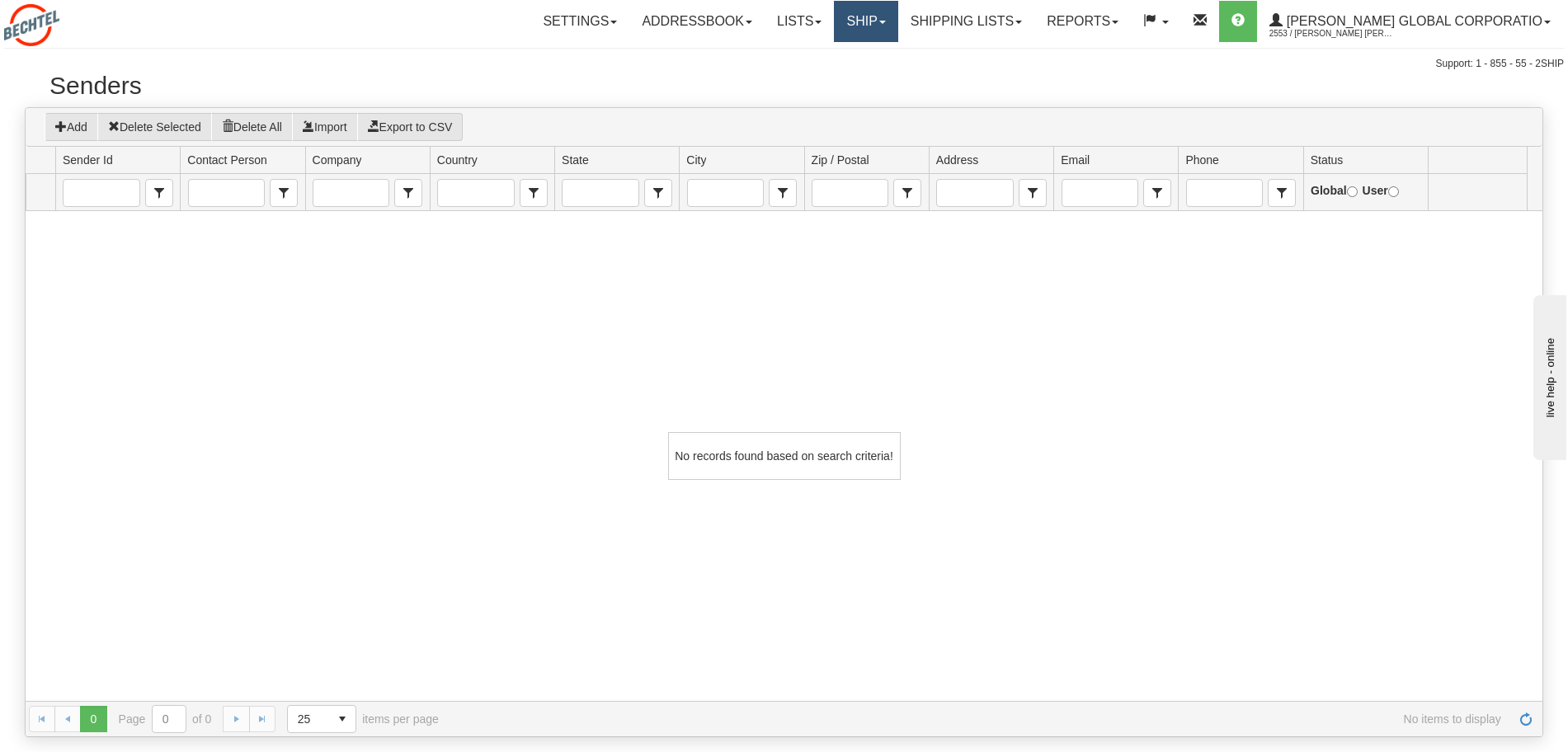
drag, startPoint x: 880, startPoint y: 16, endPoint x: 891, endPoint y: 34, distance: 21.1
click at [880, 16] on link "Ship" at bounding box center [865, 21] width 63 height 41
click at [846, 56] on span "Ship Screen" at bounding box center [815, 58] width 62 height 13
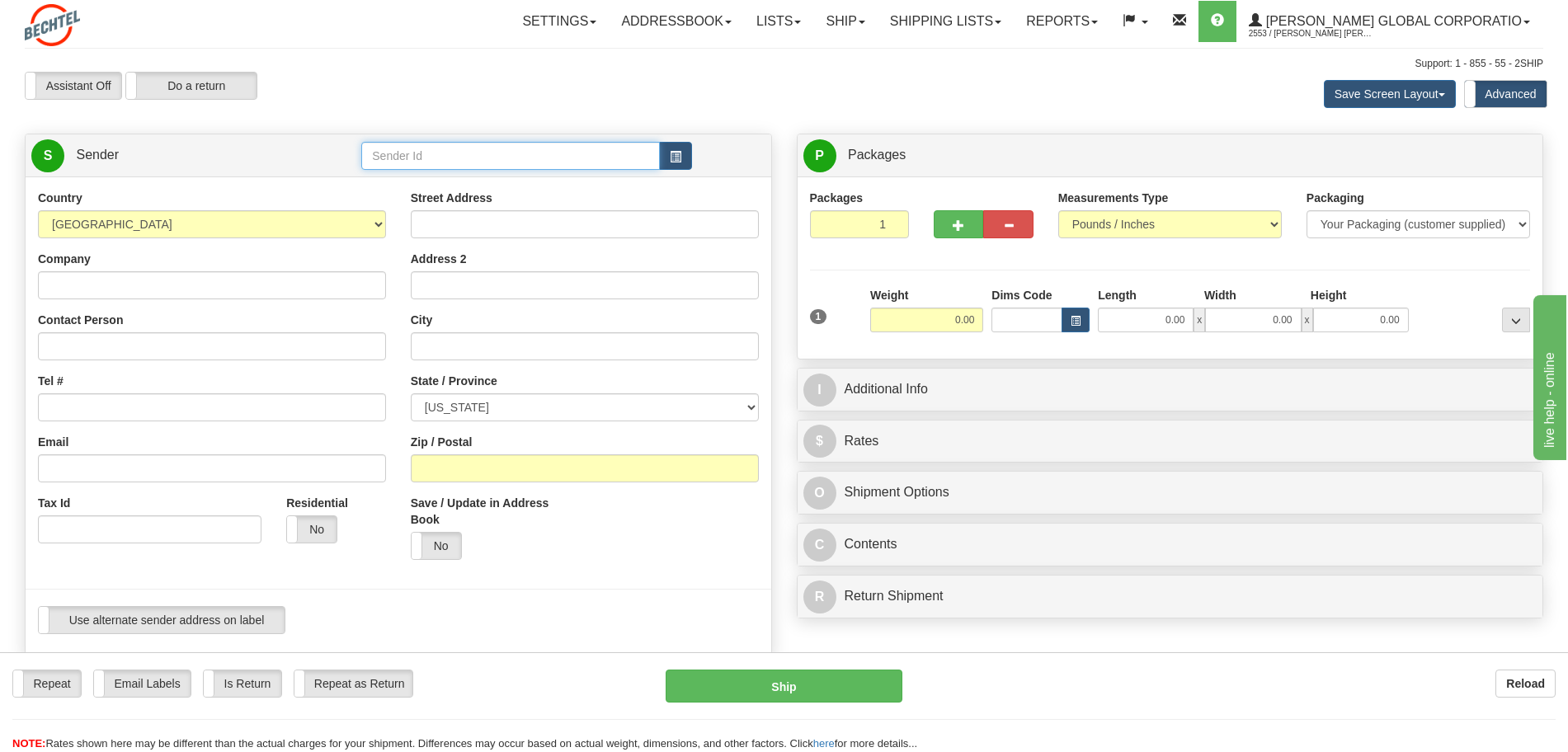
click at [513, 151] on input "text" at bounding box center [509, 155] width 298 height 28
